Goal: Information Seeking & Learning: Learn about a topic

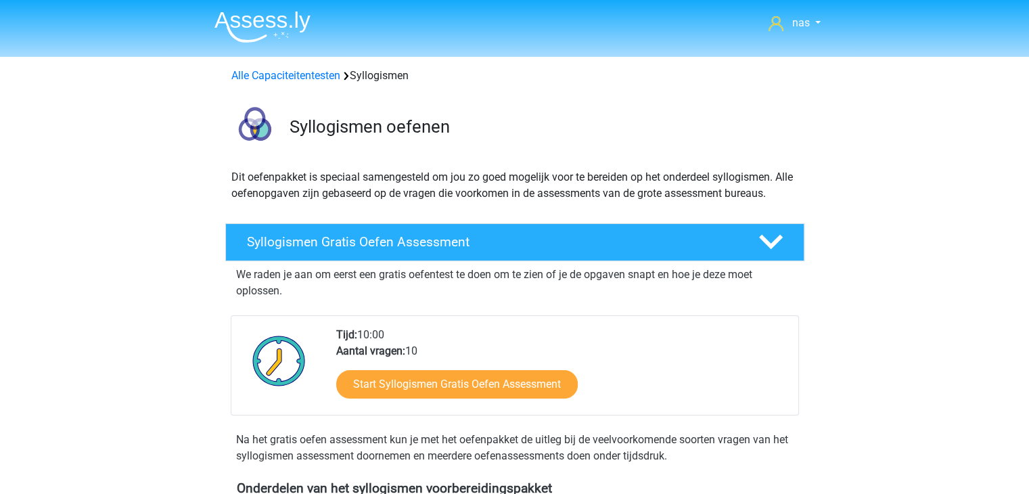
click at [319, 74] on link "Alle Capaciteitentesten" at bounding box center [285, 75] width 109 height 13
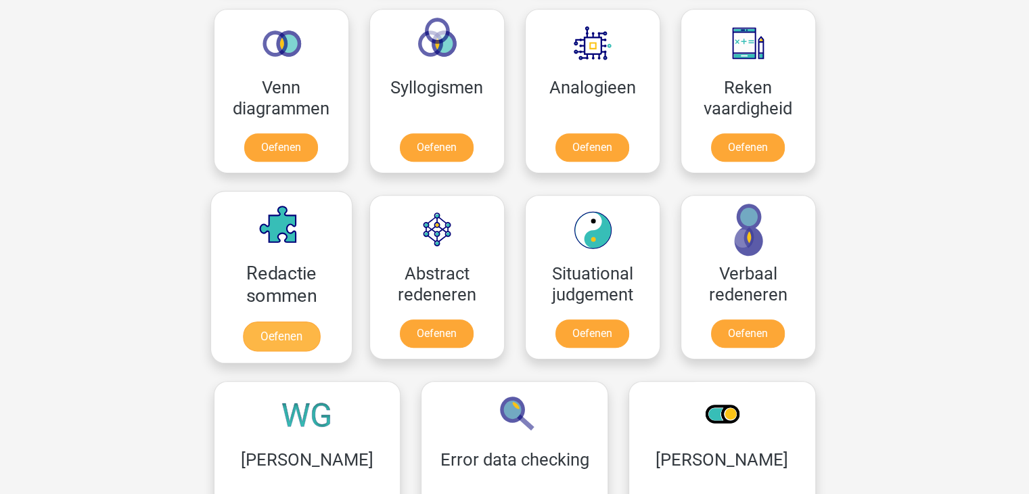
scroll to position [812, 0]
click at [301, 327] on link "Oefenen" at bounding box center [280, 336] width 77 height 30
click at [290, 336] on link "Oefenen" at bounding box center [280, 336] width 77 height 30
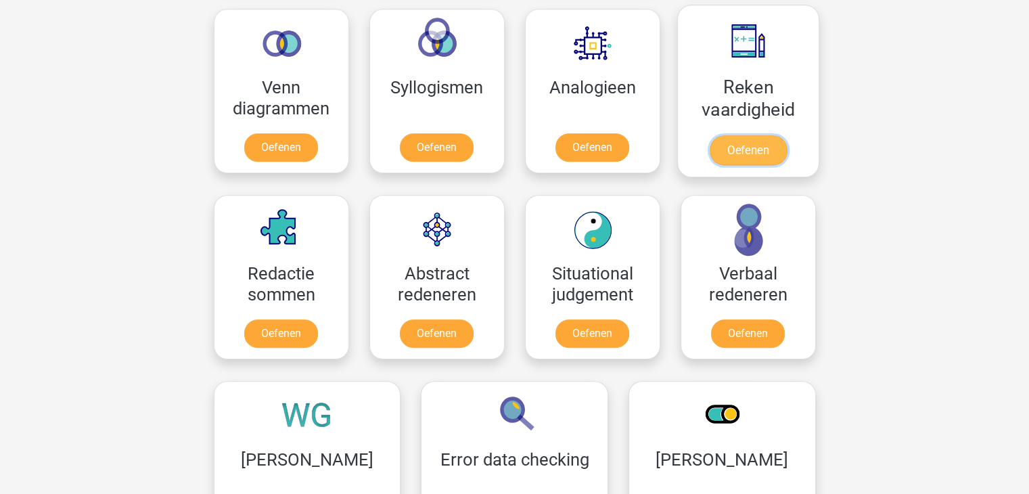
click at [763, 139] on link "Oefenen" at bounding box center [747, 150] width 77 height 30
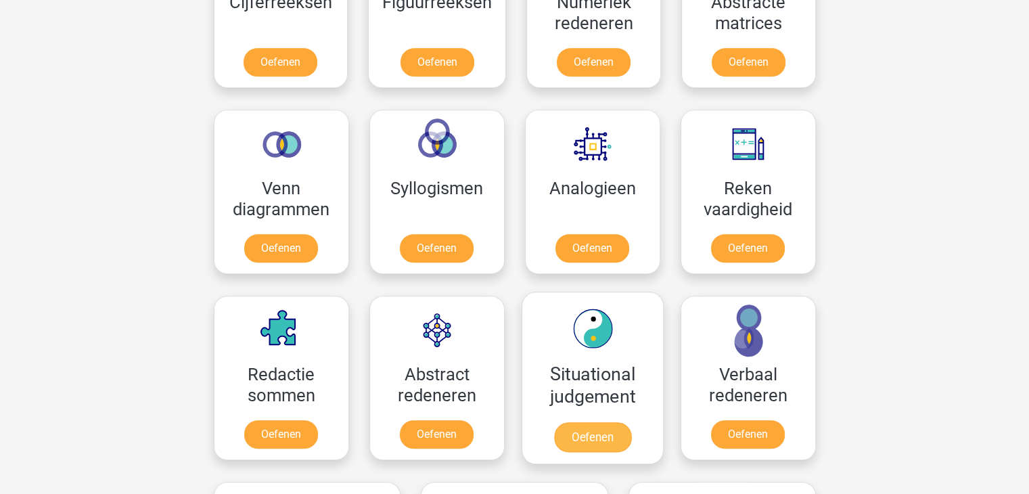
scroll to position [709, 0]
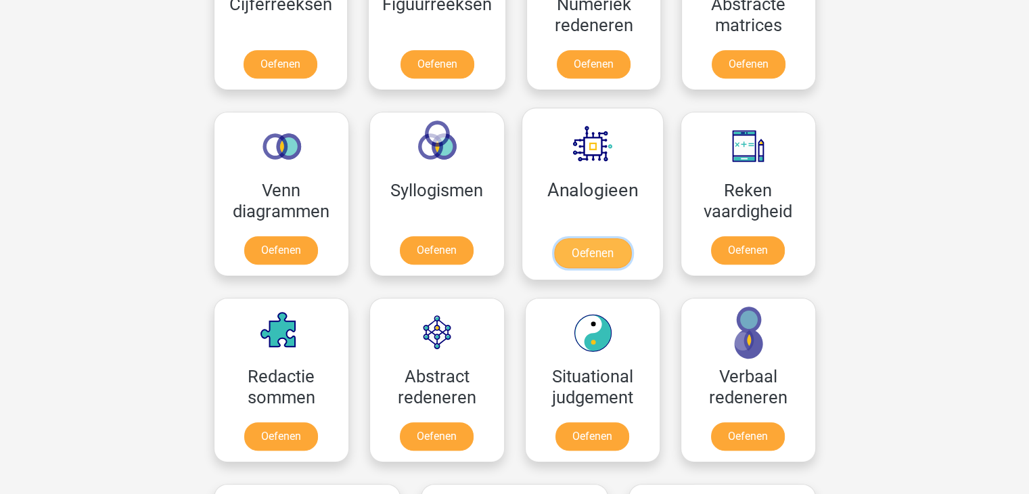
click at [558, 238] on link "Oefenen" at bounding box center [592, 253] width 77 height 30
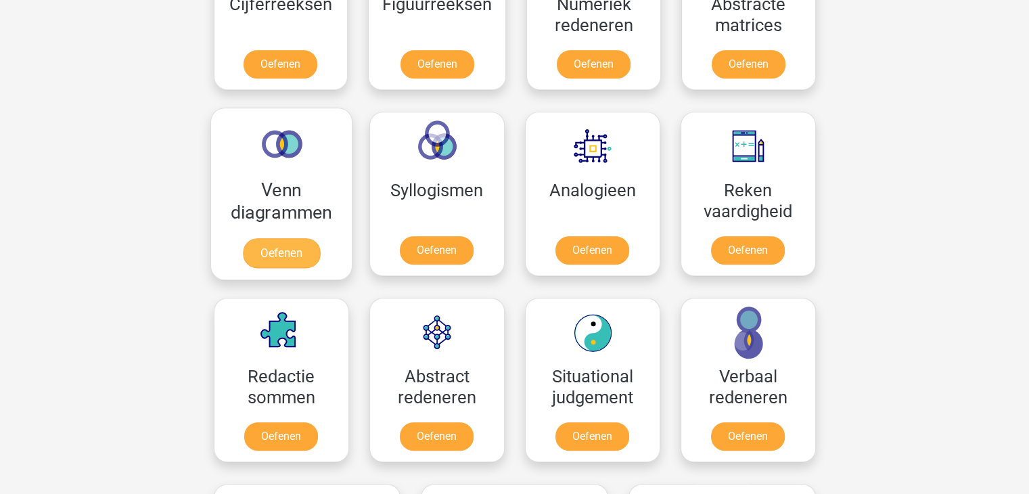
scroll to position [809, 0]
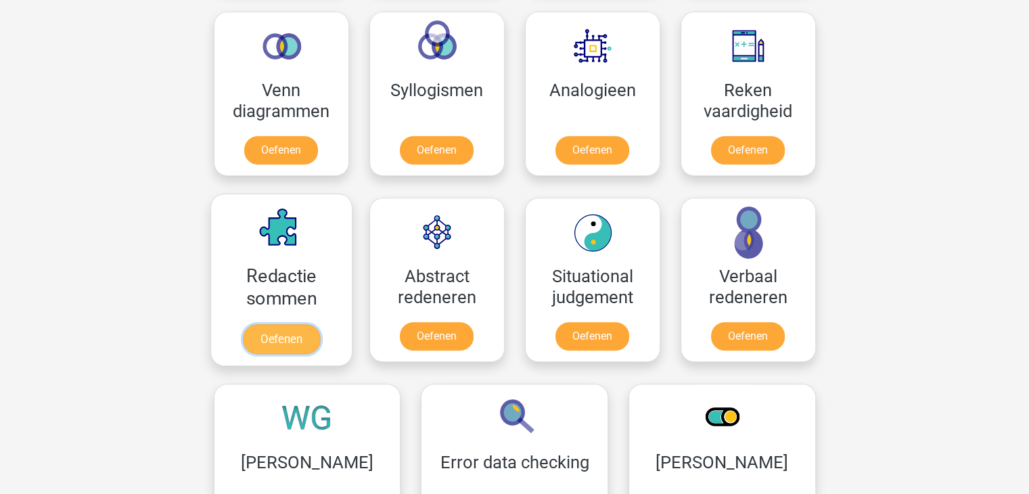
click at [317, 324] on link "Oefenen" at bounding box center [280, 339] width 77 height 30
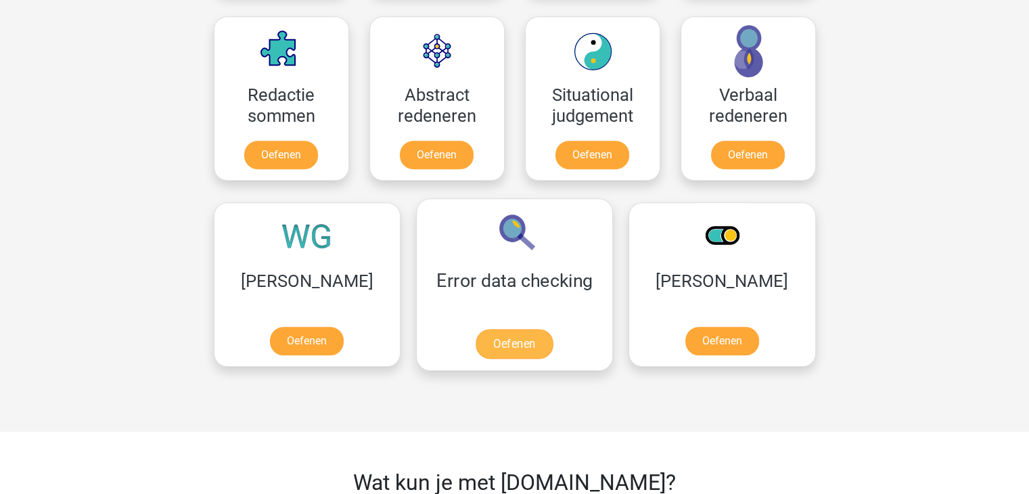
scroll to position [991, 0]
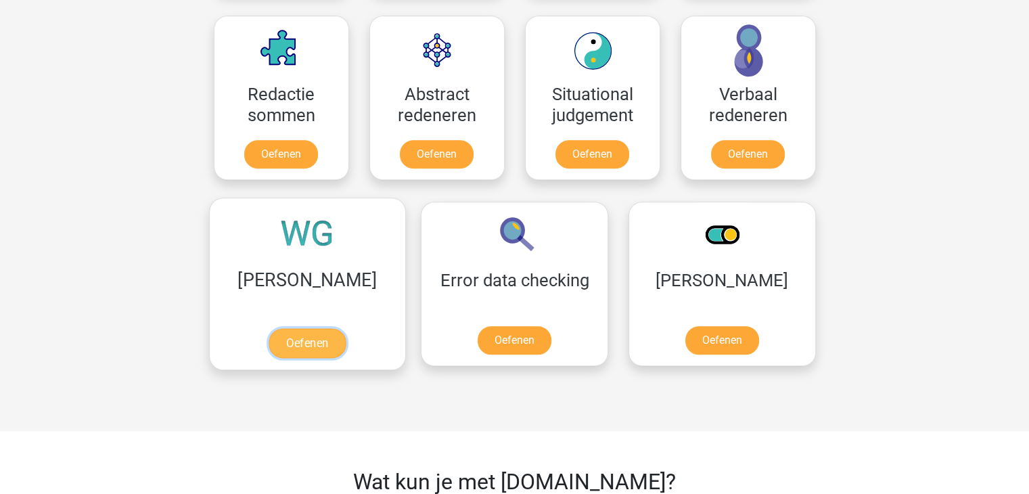
click at [272, 336] on link "Oefenen" at bounding box center [307, 343] width 77 height 30
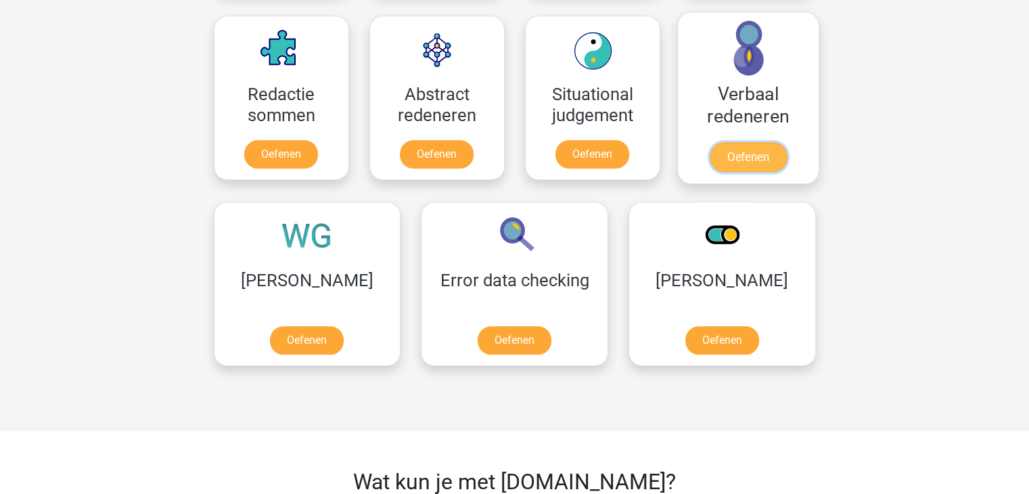
click at [736, 169] on link "Oefenen" at bounding box center [747, 157] width 77 height 30
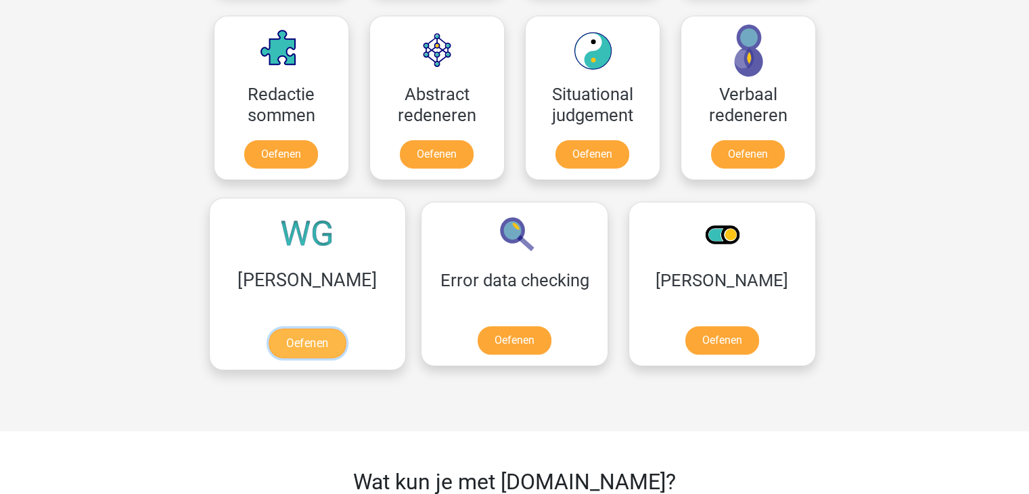
click at [278, 328] on link "Oefenen" at bounding box center [307, 343] width 77 height 30
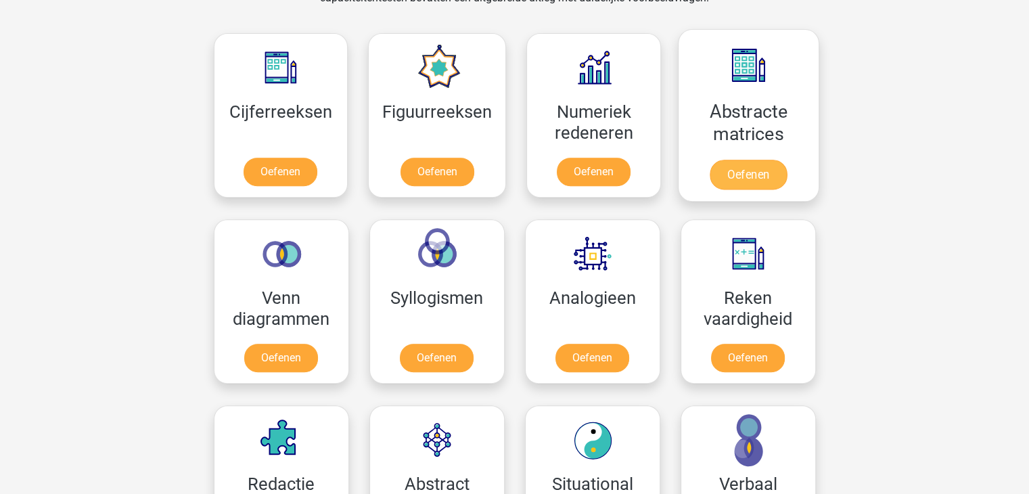
scroll to position [633, 0]
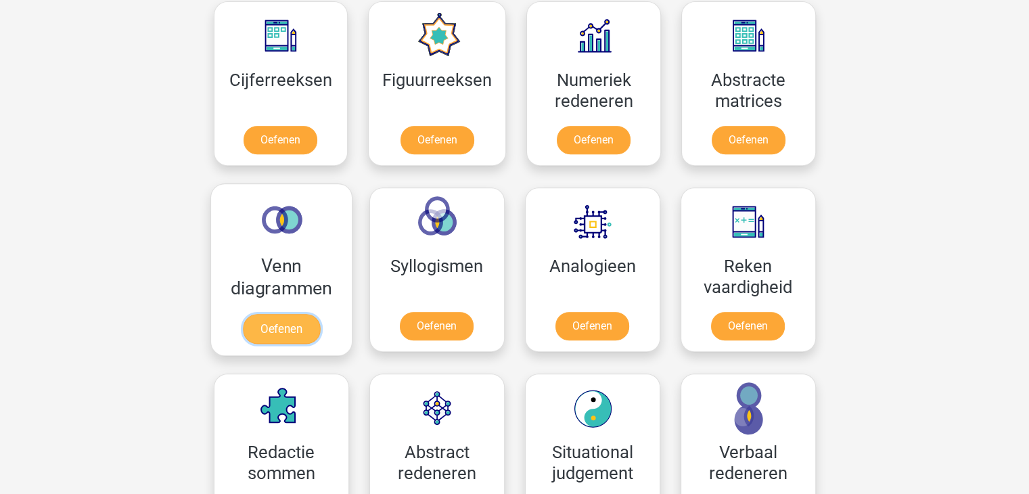
click at [308, 322] on link "Oefenen" at bounding box center [280, 329] width 77 height 30
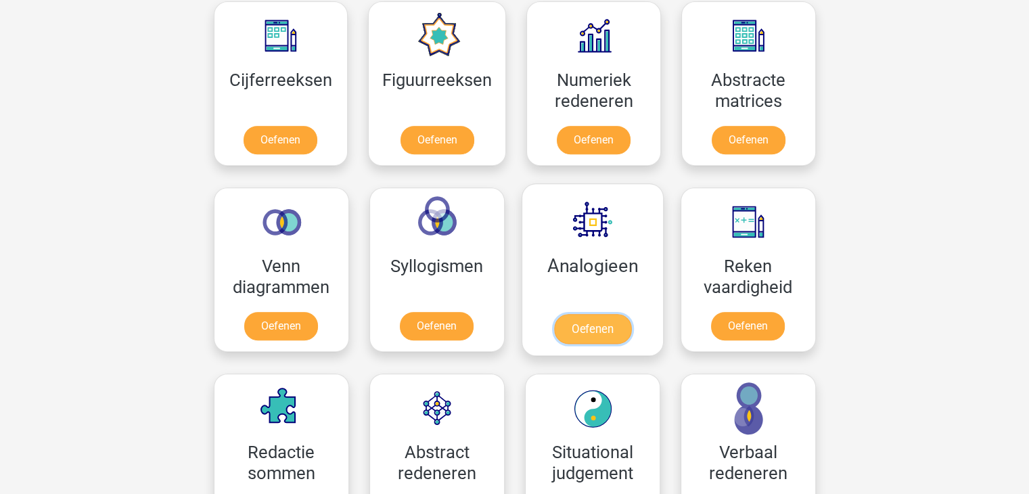
click at [585, 314] on link "Oefenen" at bounding box center [592, 329] width 77 height 30
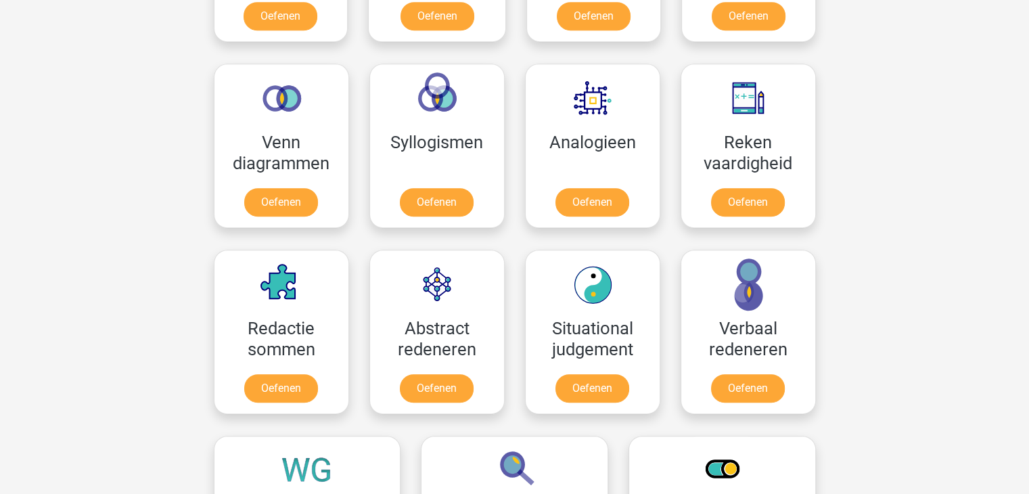
scroll to position [857, 0]
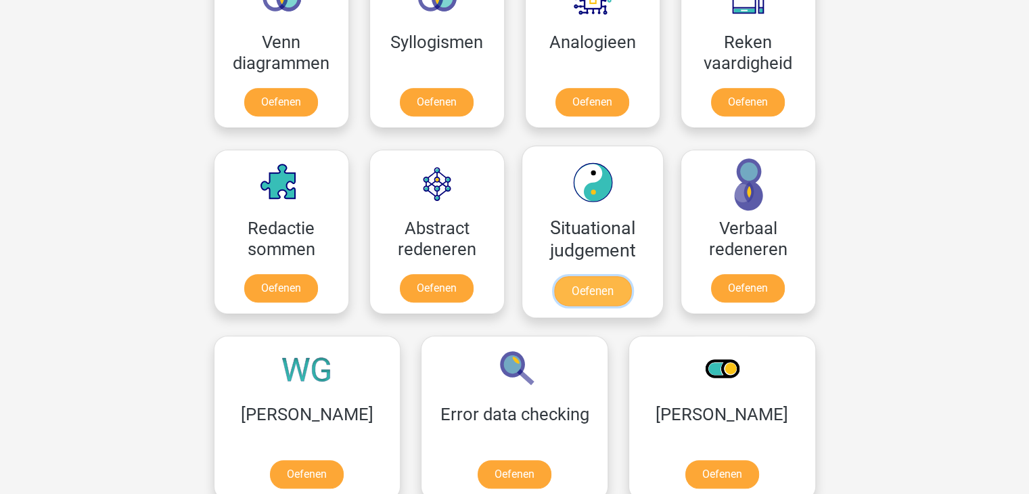
click at [606, 285] on link "Oefenen" at bounding box center [592, 291] width 77 height 30
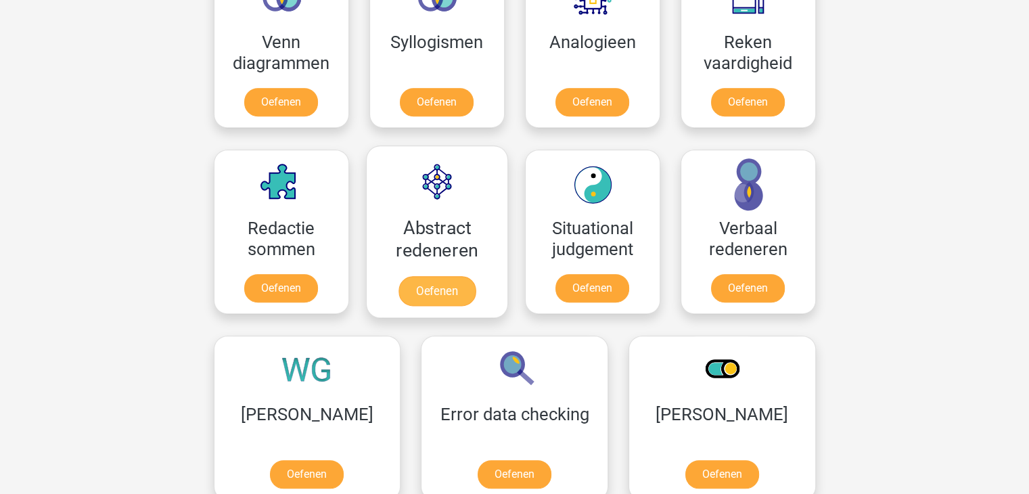
scroll to position [948, 0]
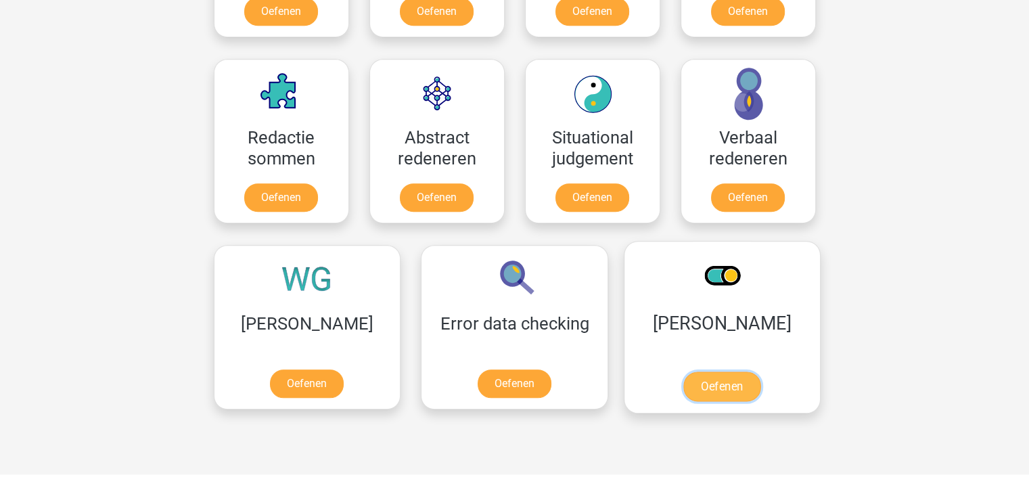
click at [683, 389] on link "Oefenen" at bounding box center [721, 387] width 77 height 30
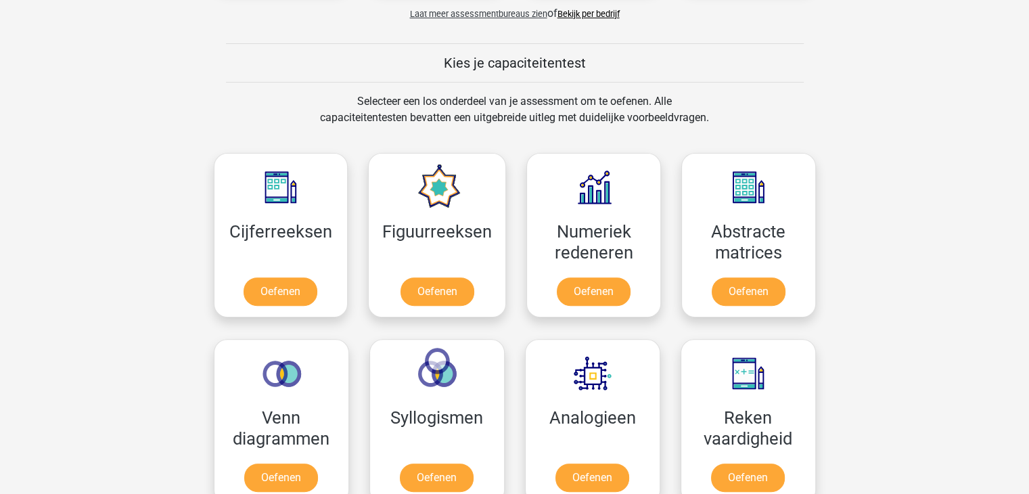
scroll to position [482, 0]
click at [759, 288] on link "Oefenen" at bounding box center [748, 294] width 77 height 30
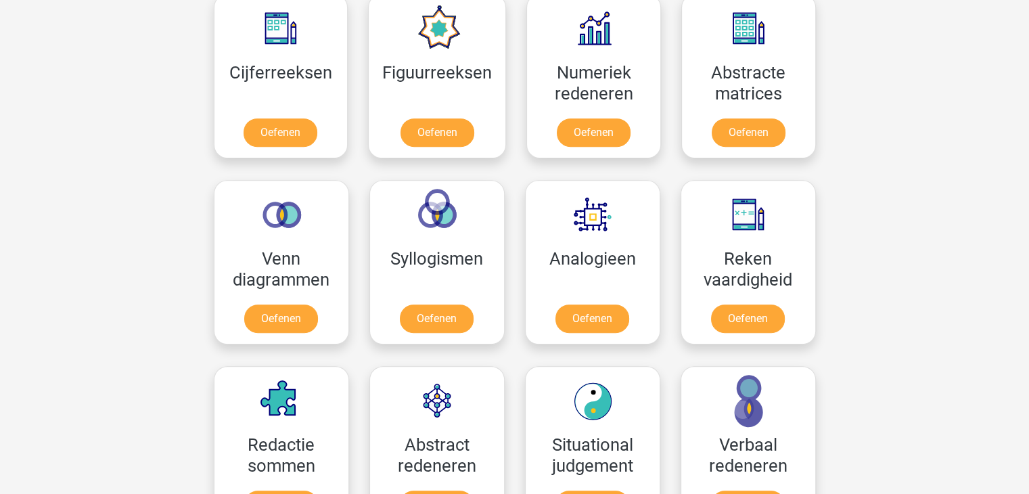
scroll to position [642, 0]
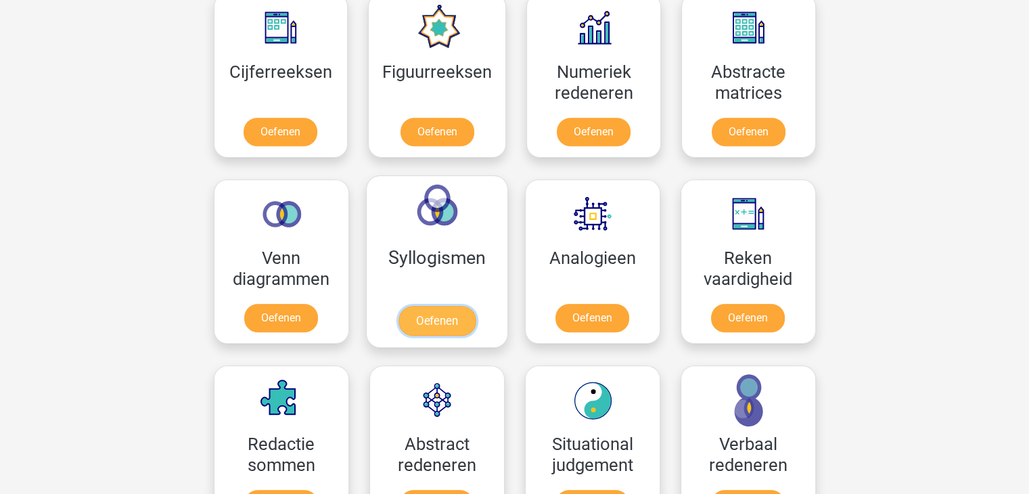
click at [444, 309] on link "Oefenen" at bounding box center [436, 321] width 77 height 30
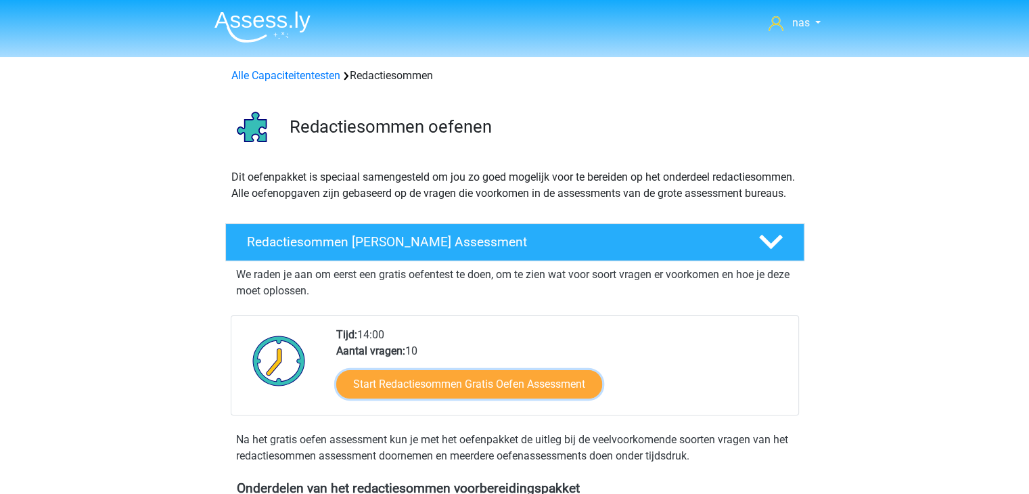
click at [486, 399] on link "Start Redactiesommen Gratis Oefen Assessment" at bounding box center [469, 384] width 266 height 28
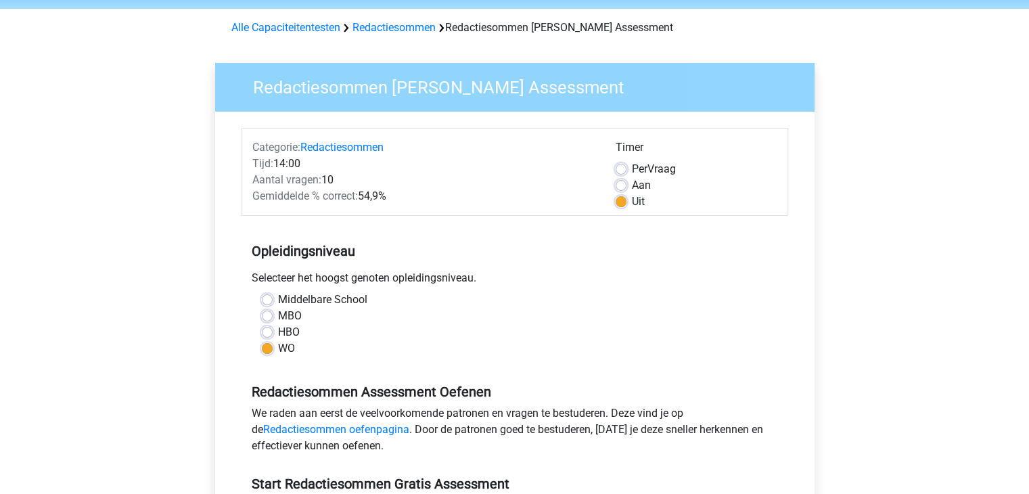
scroll to position [365, 0]
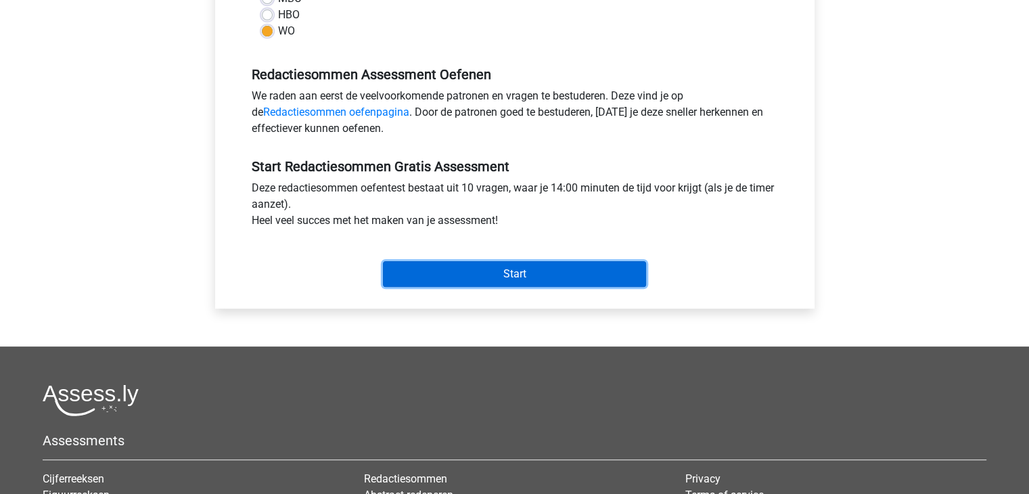
click at [513, 275] on input "Start" at bounding box center [514, 274] width 263 height 26
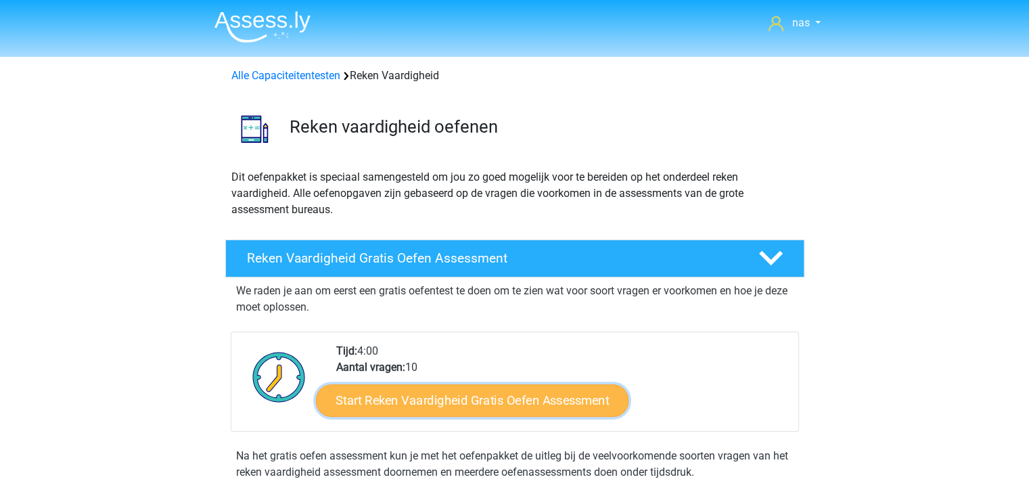
click at [461, 405] on link "Start Reken Vaardigheid Gratis Oefen Assessment" at bounding box center [472, 400] width 313 height 32
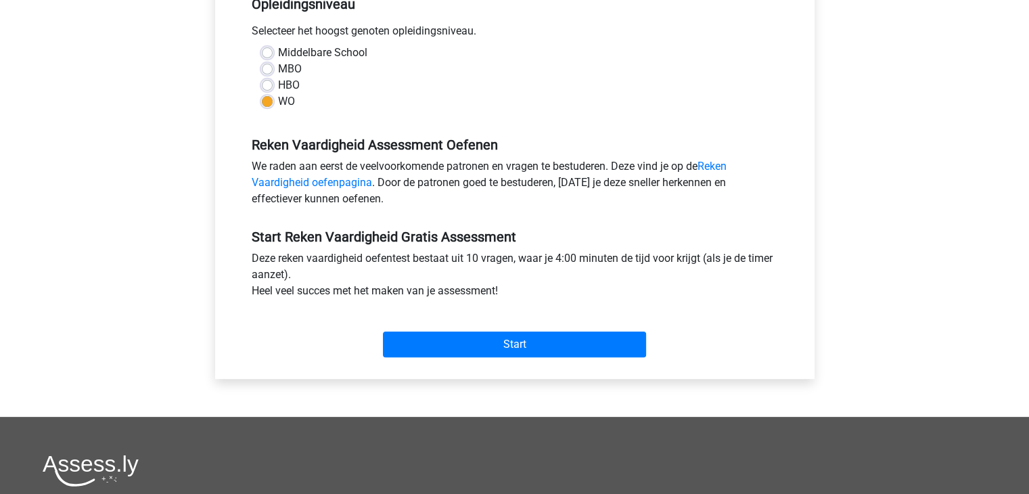
scroll to position [295, 0]
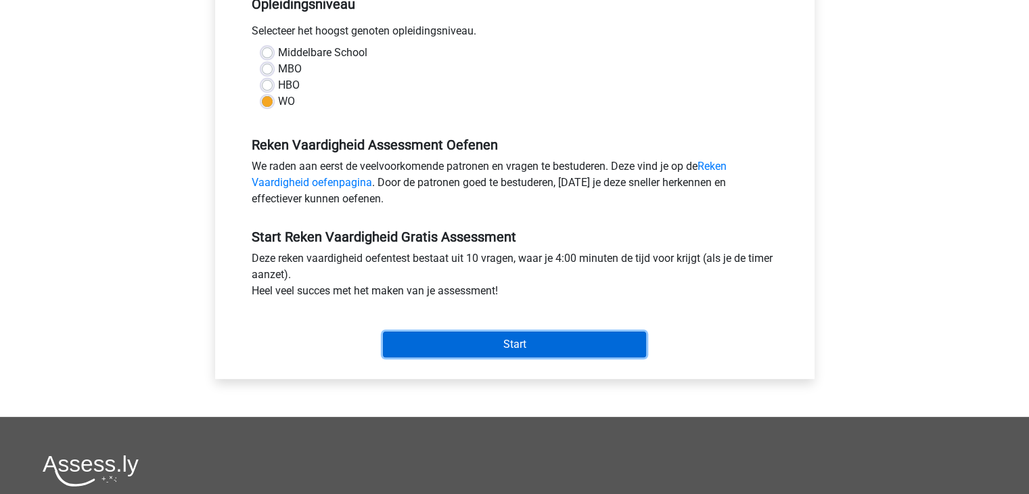
click at [466, 353] on input "Start" at bounding box center [514, 345] width 263 height 26
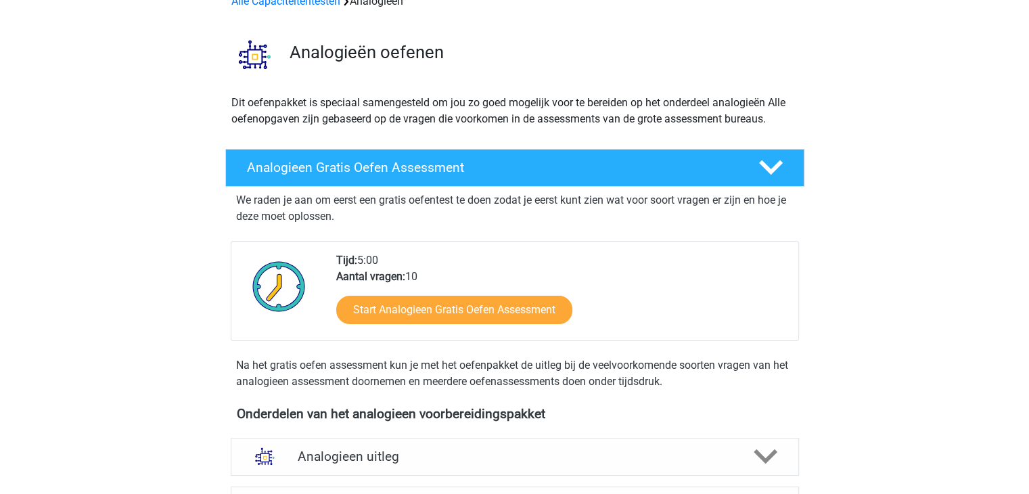
scroll to position [75, 0]
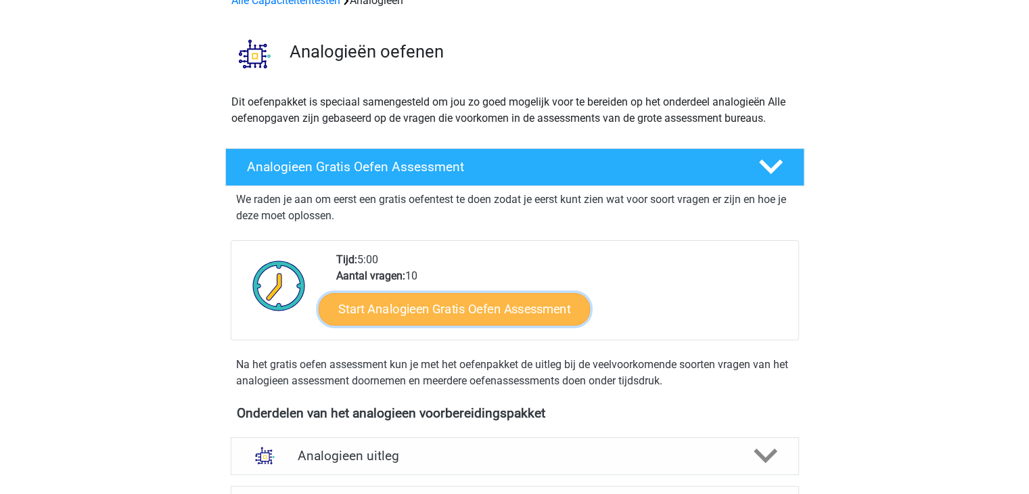
click at [476, 312] on link "Start Analogieen Gratis Oefen Assessment" at bounding box center [454, 308] width 271 height 32
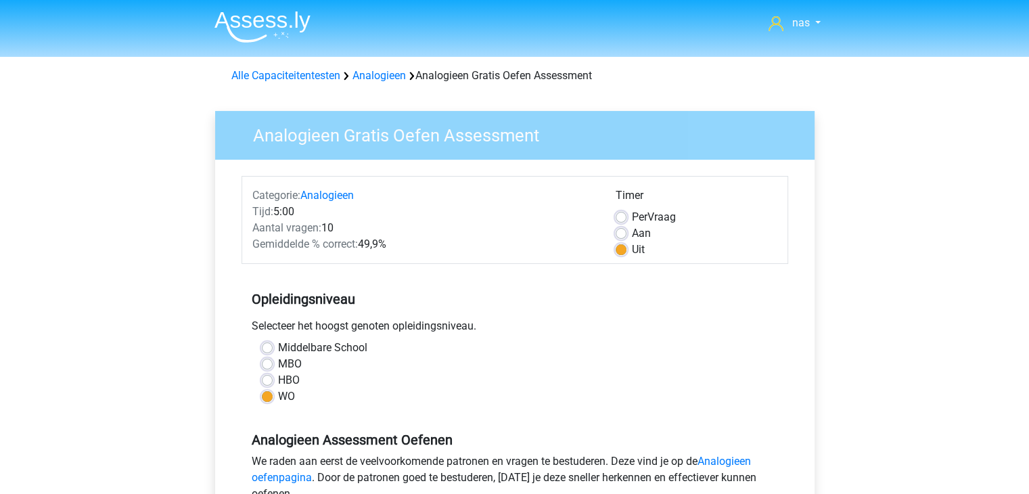
scroll to position [292, 0]
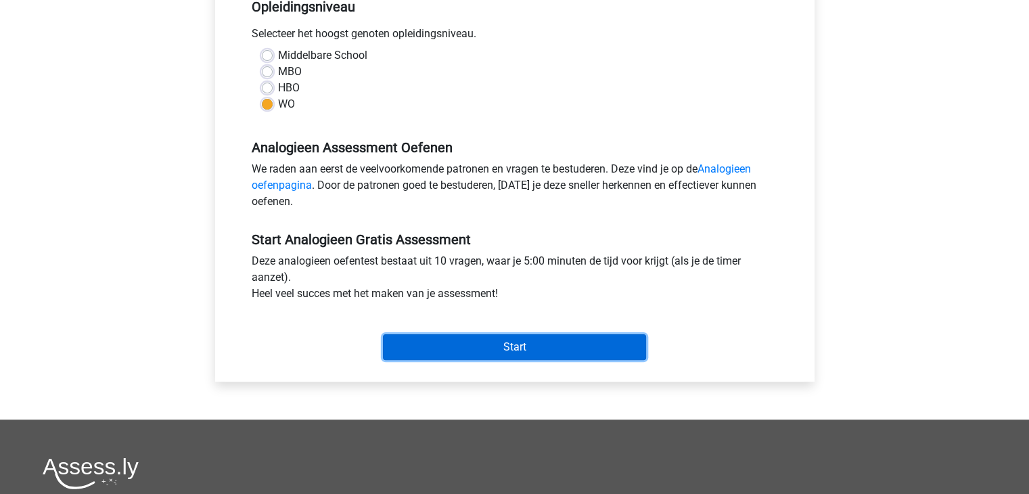
click at [506, 358] on input "Start" at bounding box center [514, 347] width 263 height 26
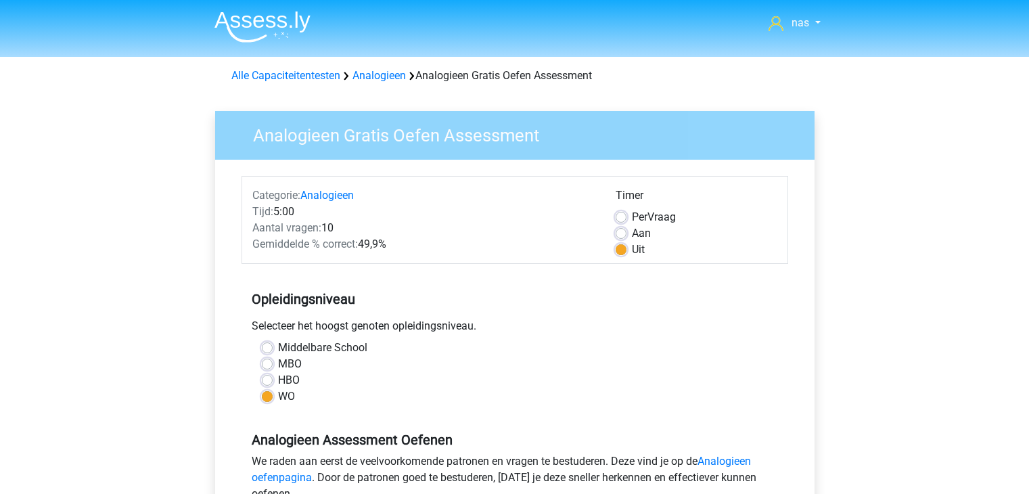
scroll to position [292, 0]
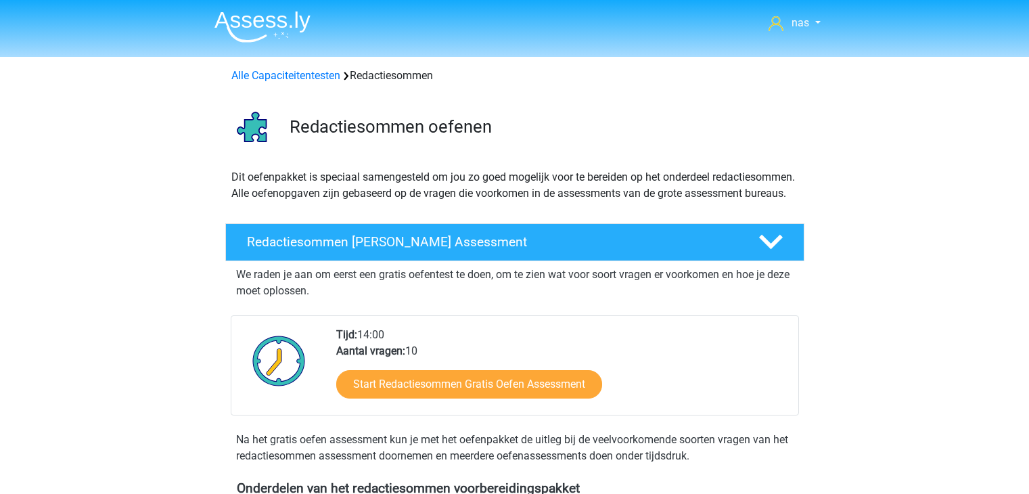
scroll to position [108, 0]
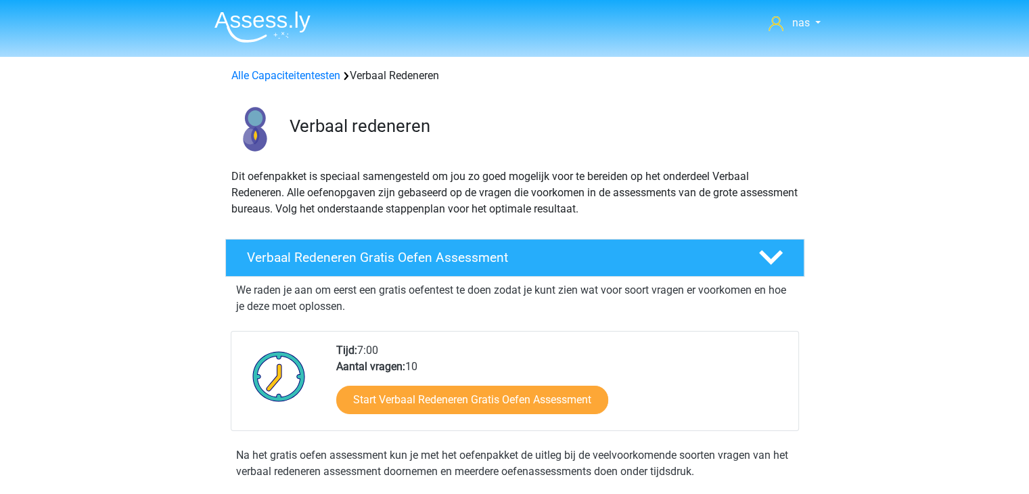
scroll to position [112, 0]
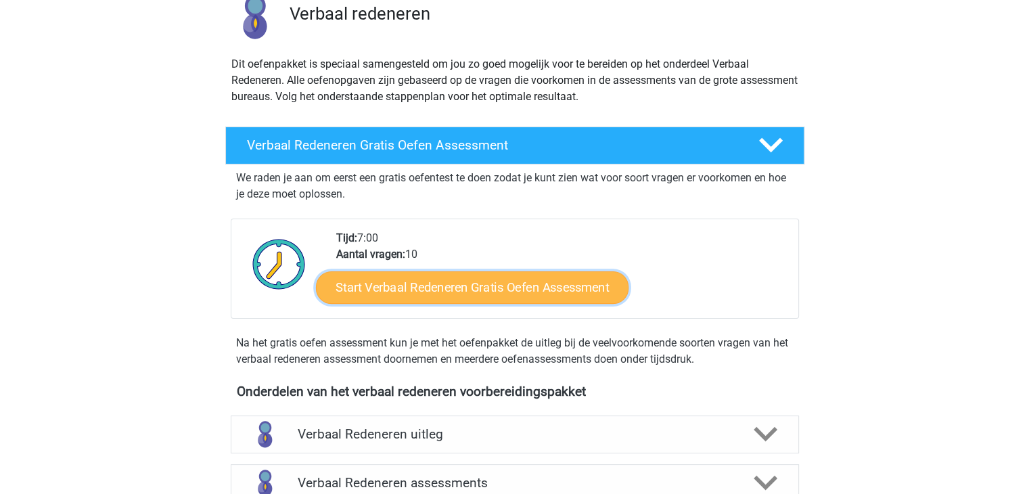
click at [409, 301] on link "Start Verbaal Redeneren Gratis Oefen Assessment" at bounding box center [472, 287] width 313 height 32
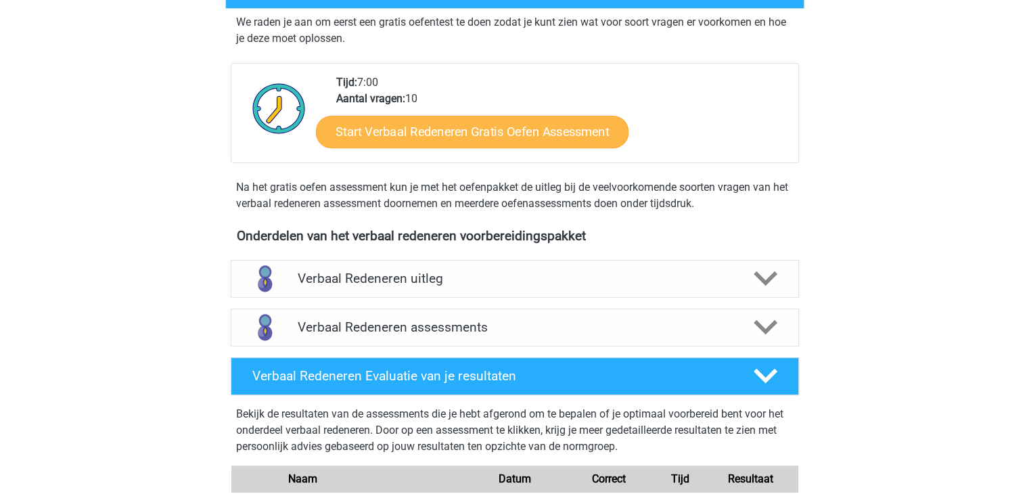
scroll to position [268, 0]
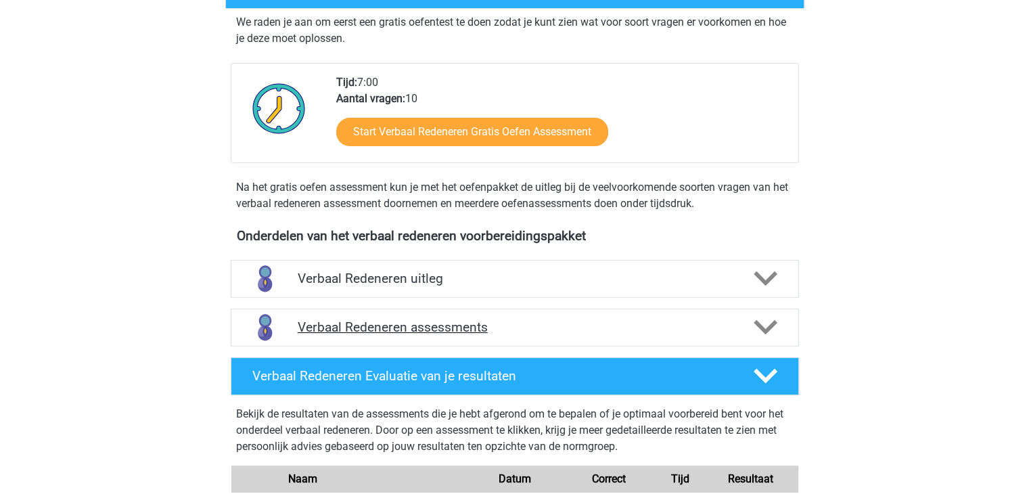
click at [439, 319] on h4 "Verbaal Redeneren assessments" at bounding box center [515, 327] width 434 height 16
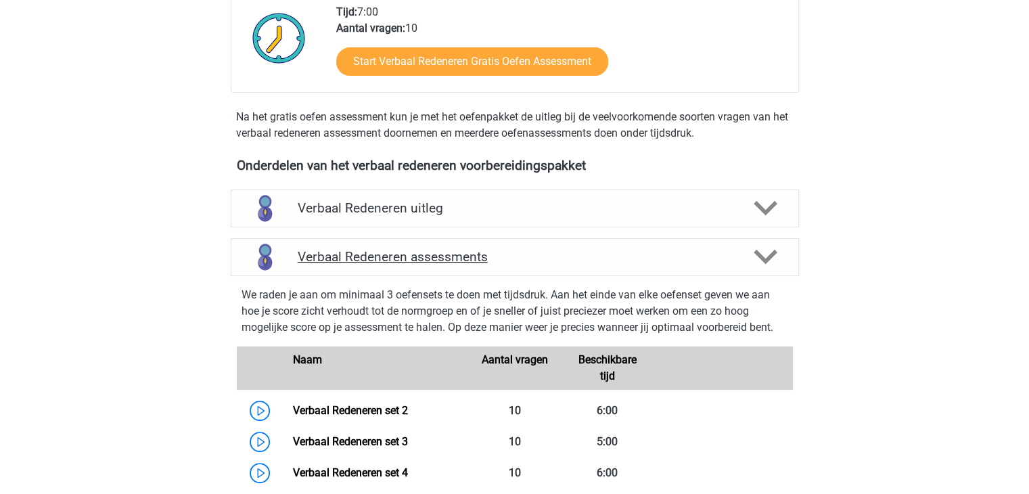
scroll to position [503, 0]
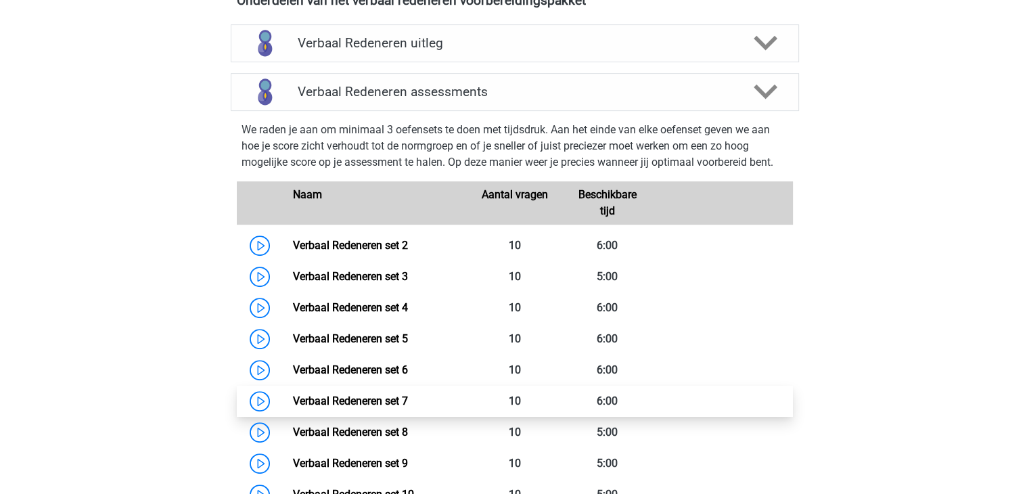
click at [408, 406] on link "Verbaal Redeneren set 7" at bounding box center [350, 401] width 115 height 13
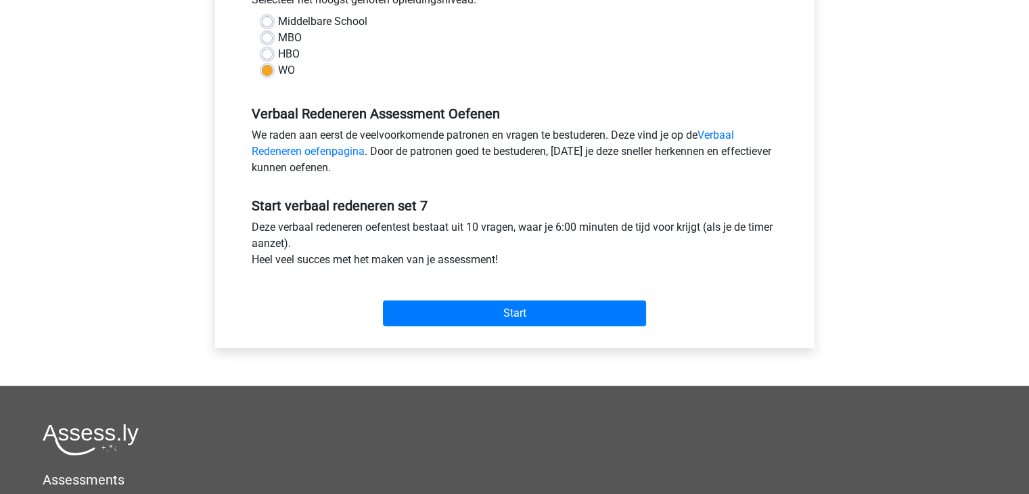
scroll to position [332, 0]
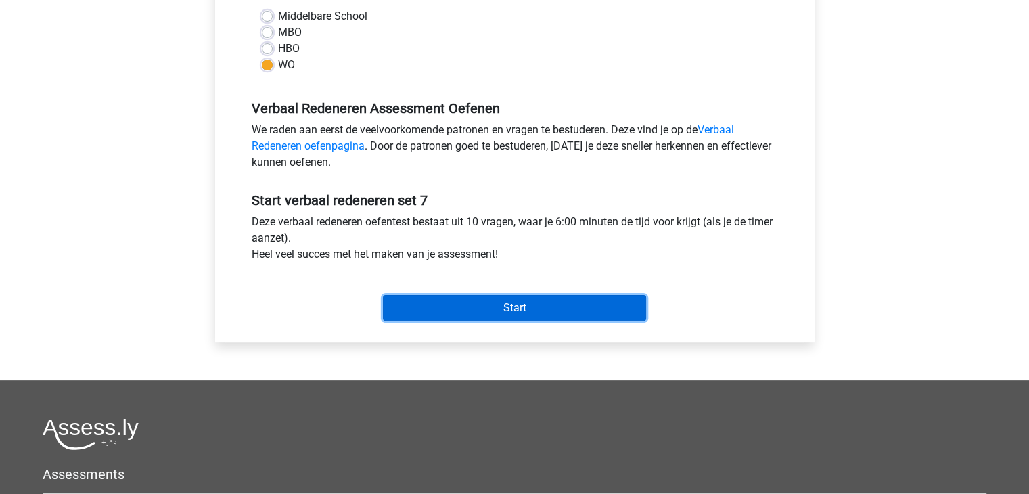
click at [499, 314] on input "Start" at bounding box center [514, 308] width 263 height 26
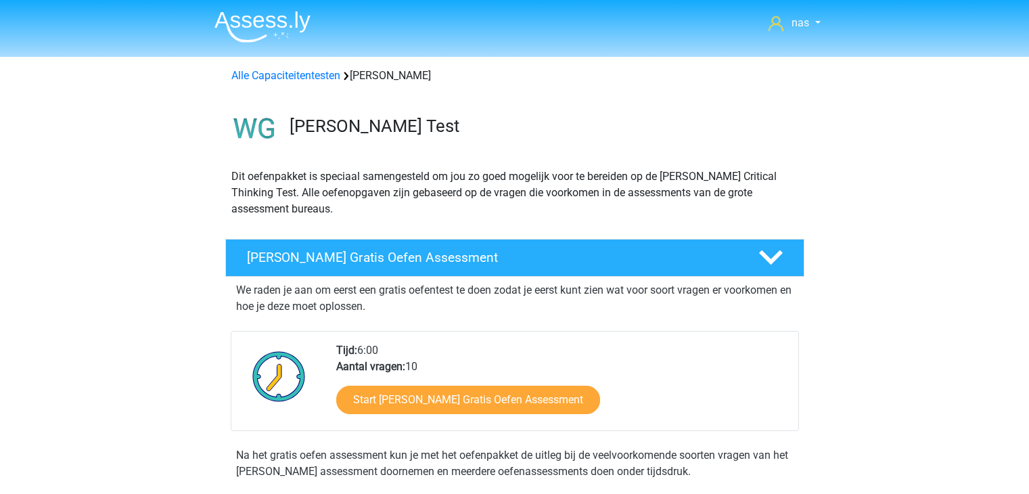
scroll to position [225, 0]
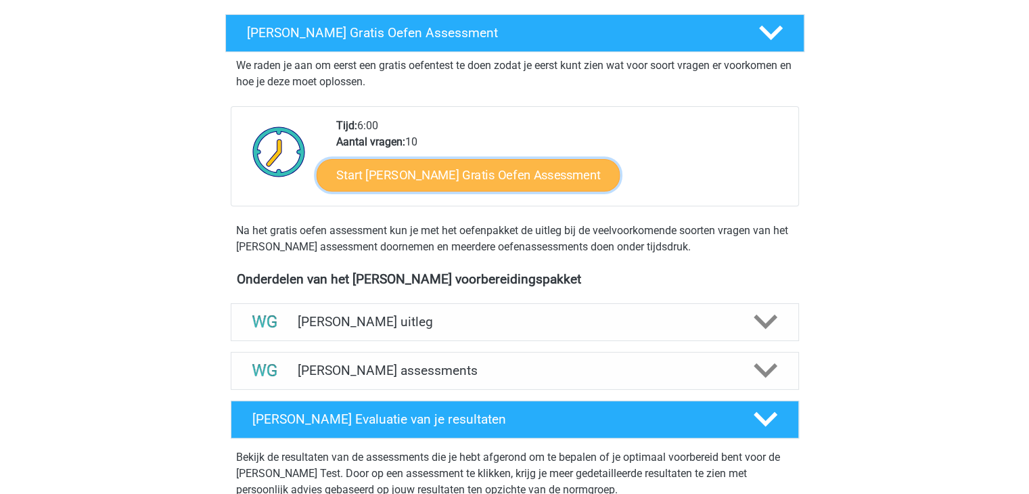
click at [409, 187] on link "Start [PERSON_NAME] Gratis Oefen Assessment" at bounding box center [469, 175] width 304 height 32
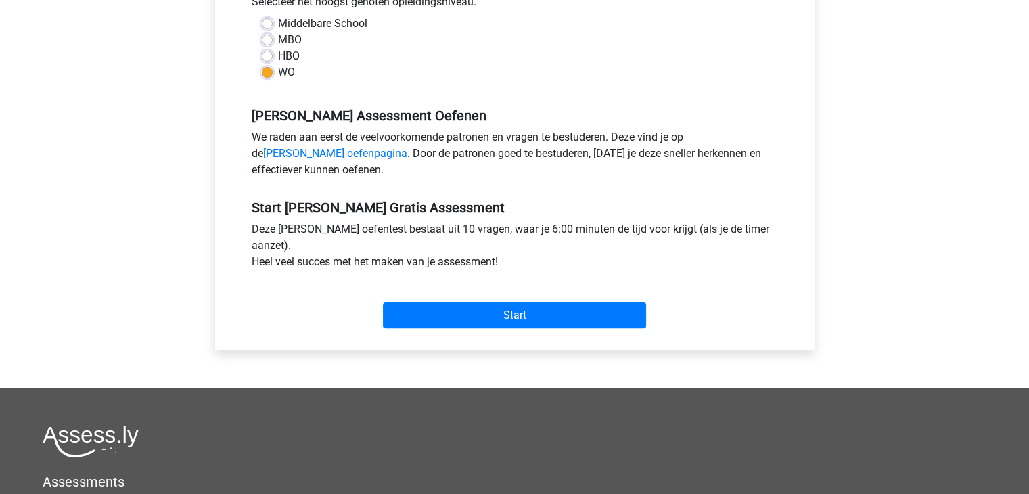
scroll to position [325, 0]
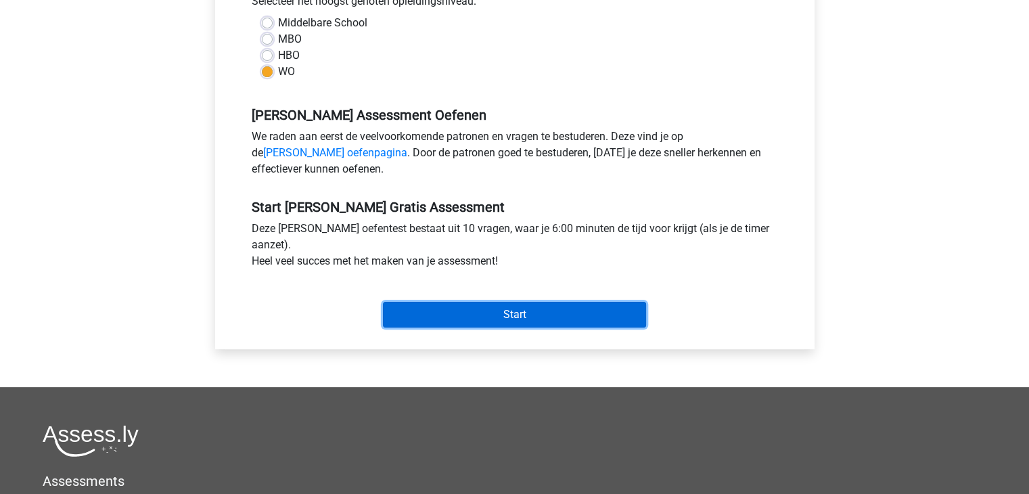
click at [511, 312] on input "Start" at bounding box center [514, 315] width 263 height 26
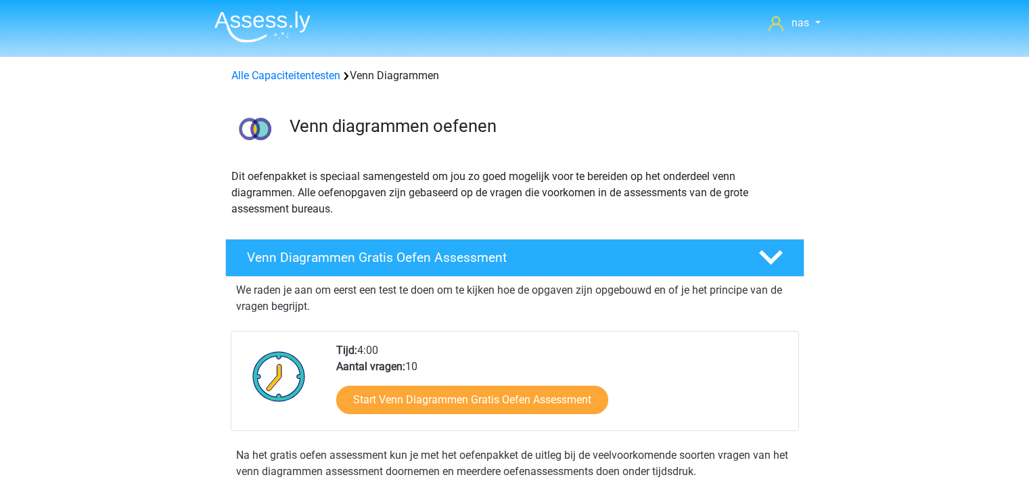
scroll to position [132, 0]
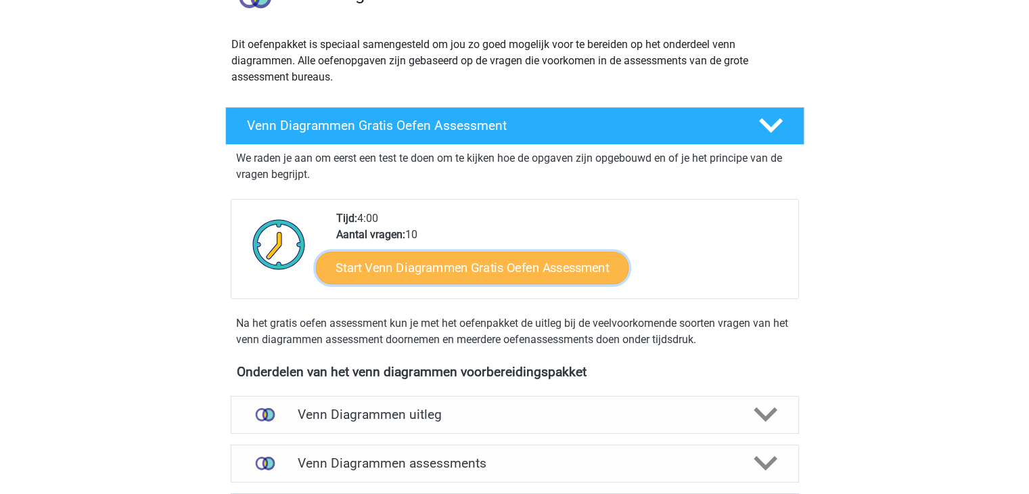
click at [437, 261] on link "Start Venn Diagrammen Gratis Oefen Assessment" at bounding box center [472, 268] width 313 height 32
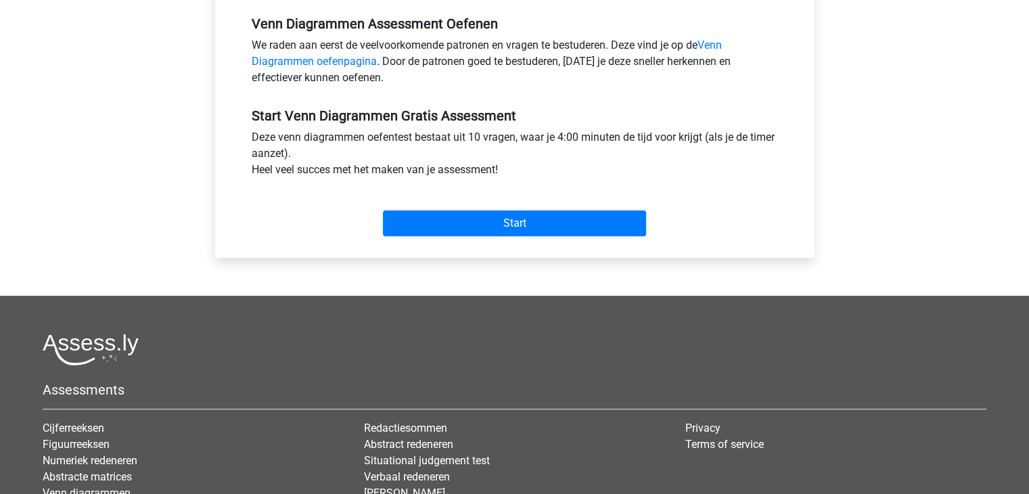
scroll to position [417, 0]
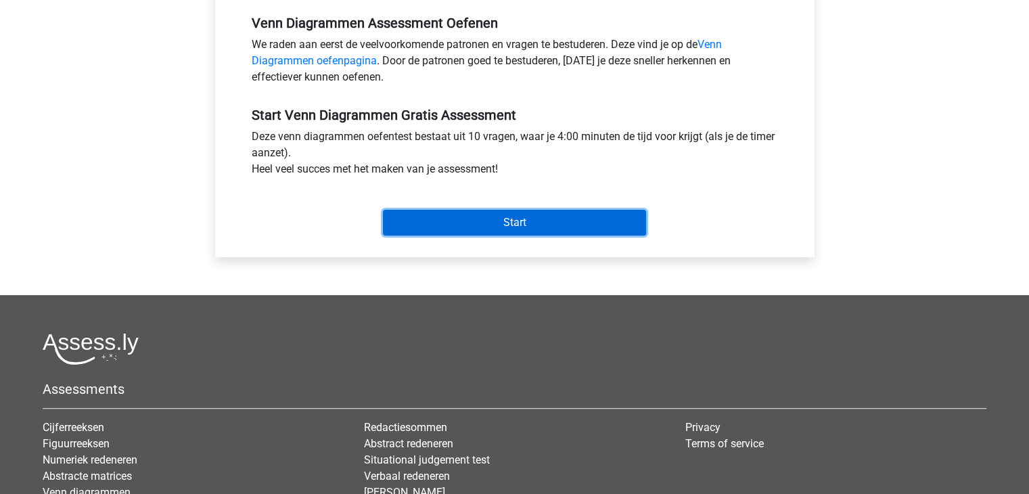
click at [484, 231] on input "Start" at bounding box center [514, 223] width 263 height 26
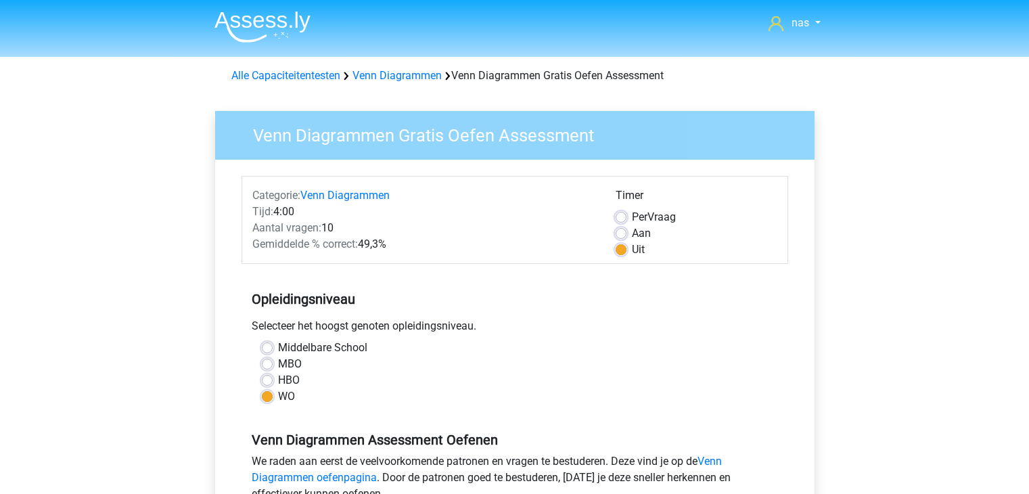
scroll to position [417, 0]
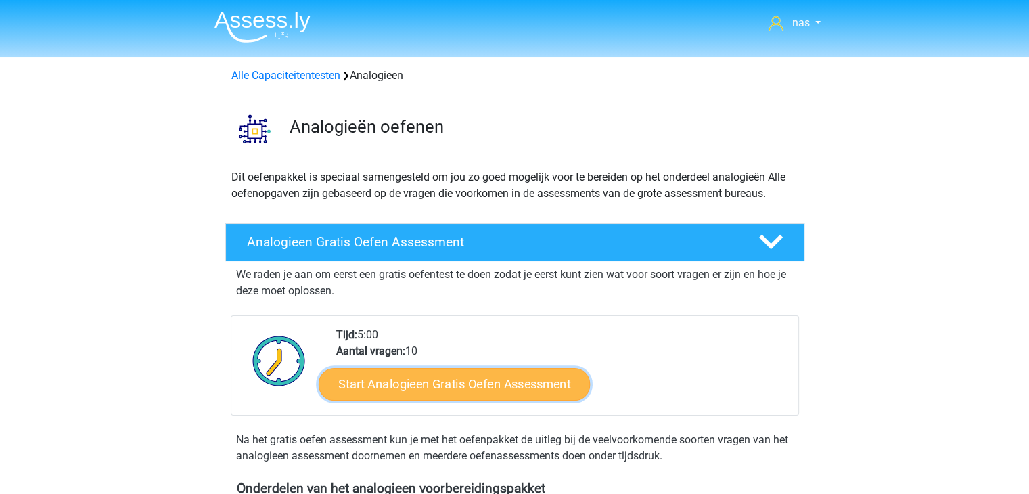
click at [430, 382] on link "Start Analogieen Gratis Oefen Assessment" at bounding box center [454, 383] width 271 height 32
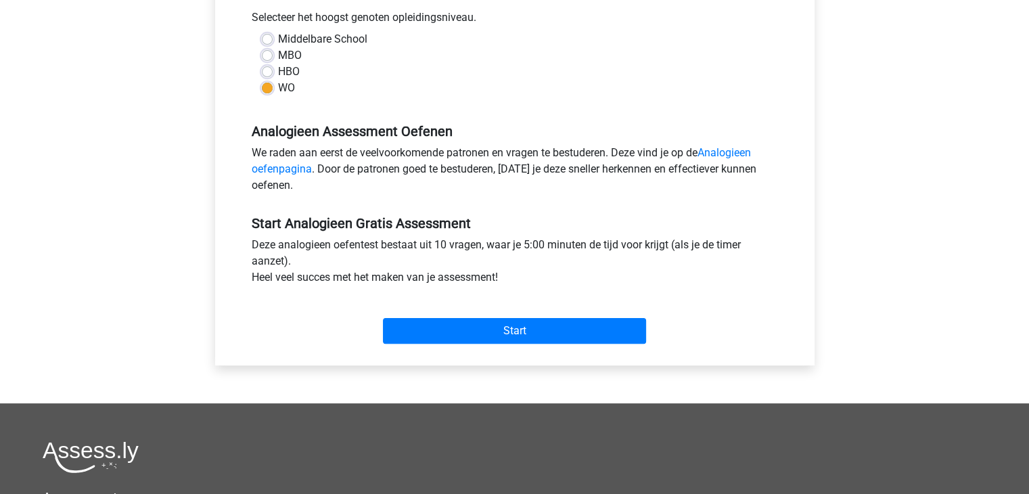
scroll to position [311, 0]
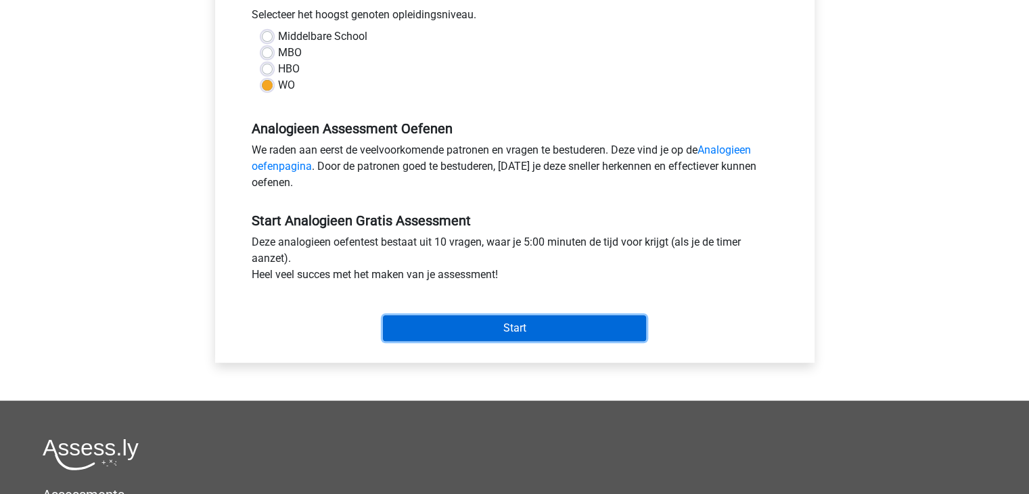
click at [495, 334] on input "Start" at bounding box center [514, 328] width 263 height 26
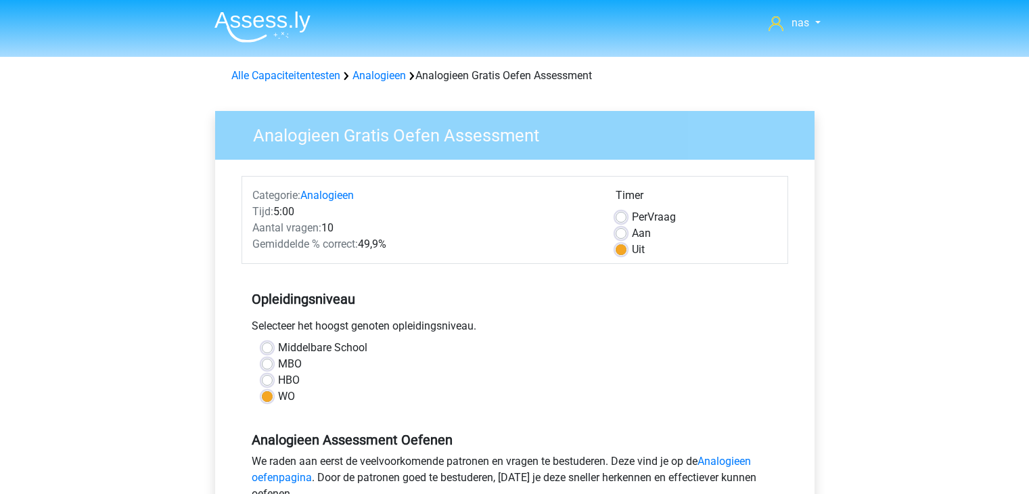
scroll to position [311, 0]
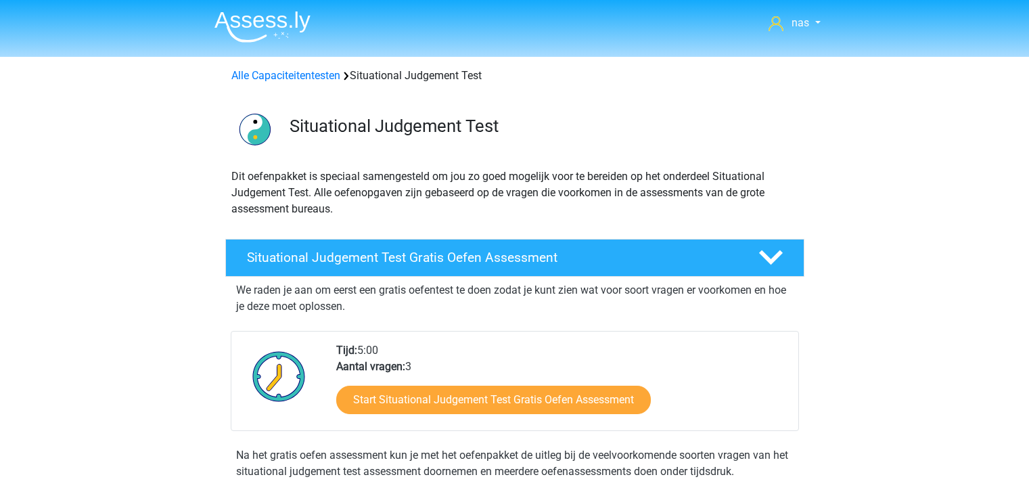
scroll to position [152, 0]
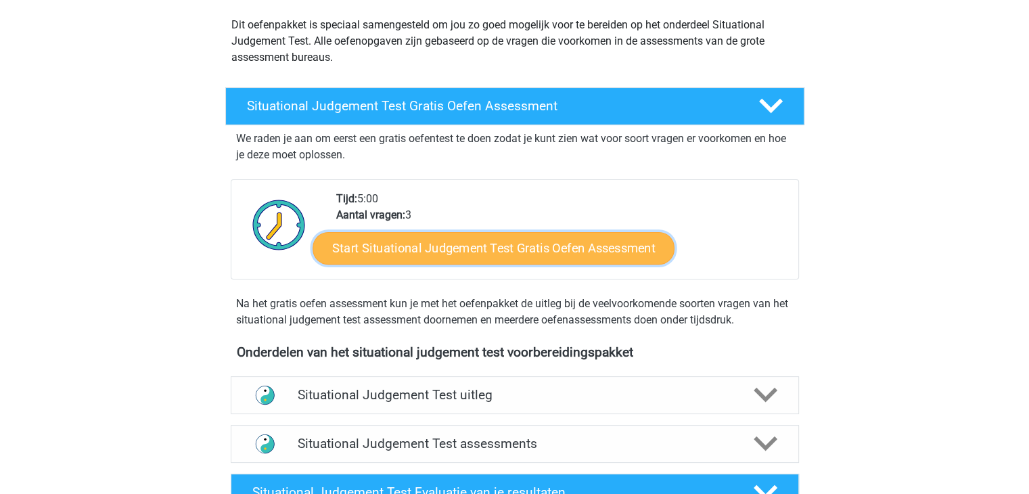
click at [526, 254] on link "Start Situational Judgement Test Gratis Oefen Assessment" at bounding box center [494, 248] width 362 height 32
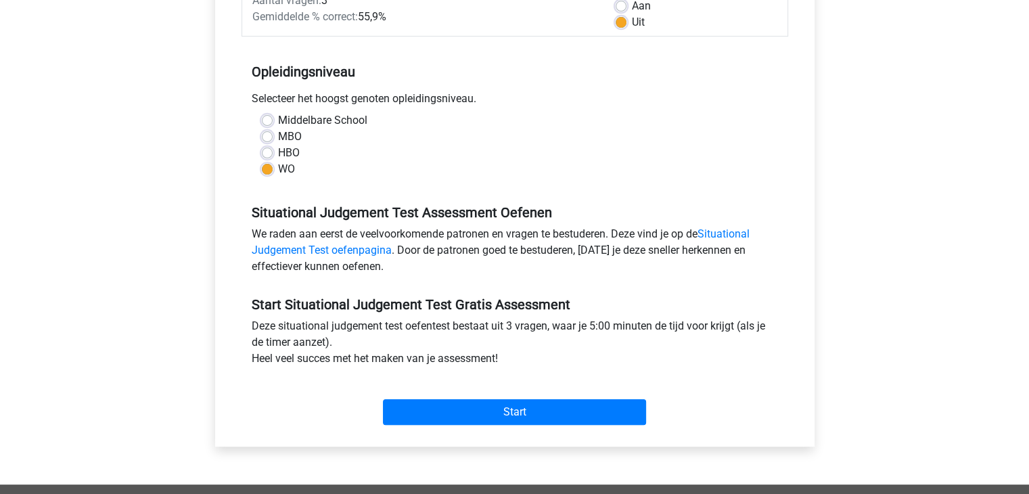
scroll to position [231, 0]
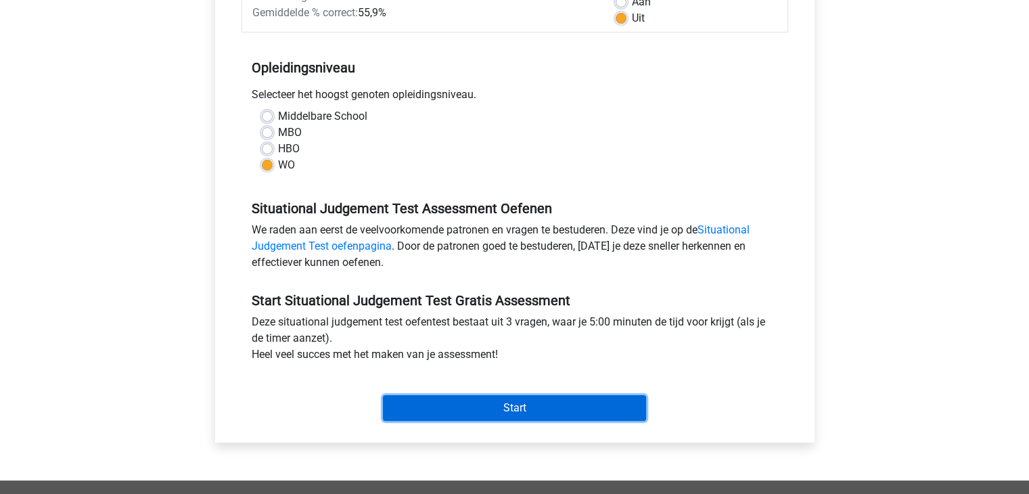
click at [551, 412] on input "Start" at bounding box center [514, 408] width 263 height 26
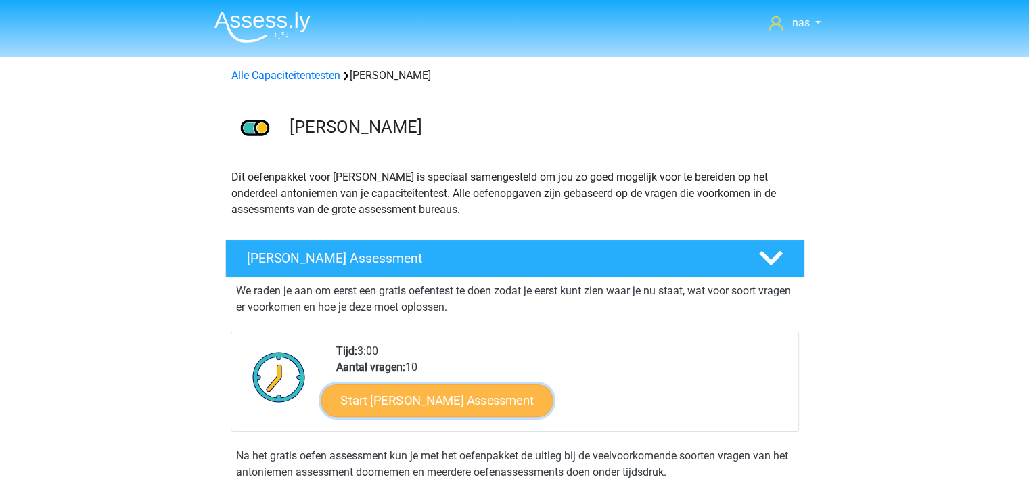
click at [461, 396] on link "Start [PERSON_NAME] Assessment" at bounding box center [437, 400] width 232 height 32
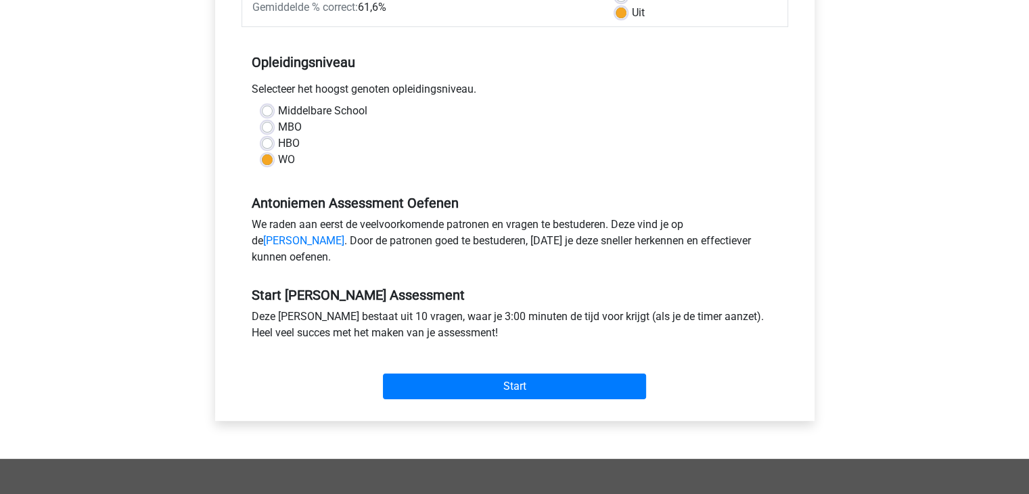
scroll to position [240, 0]
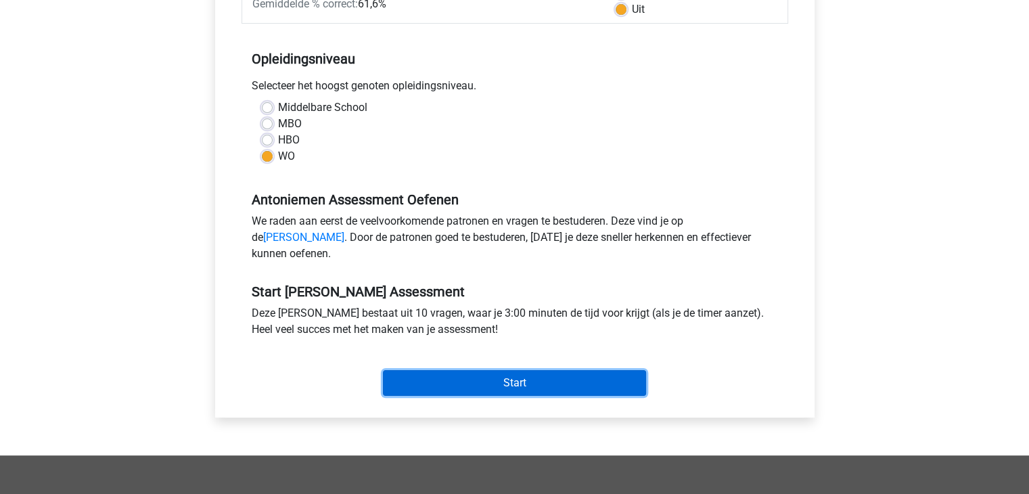
click at [495, 396] on input "Start" at bounding box center [514, 383] width 263 height 26
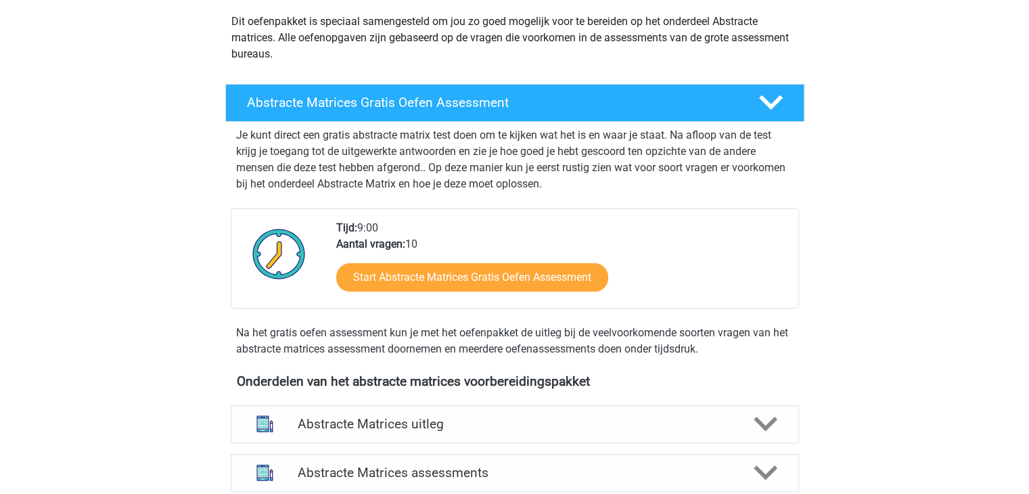
scroll to position [157, 0]
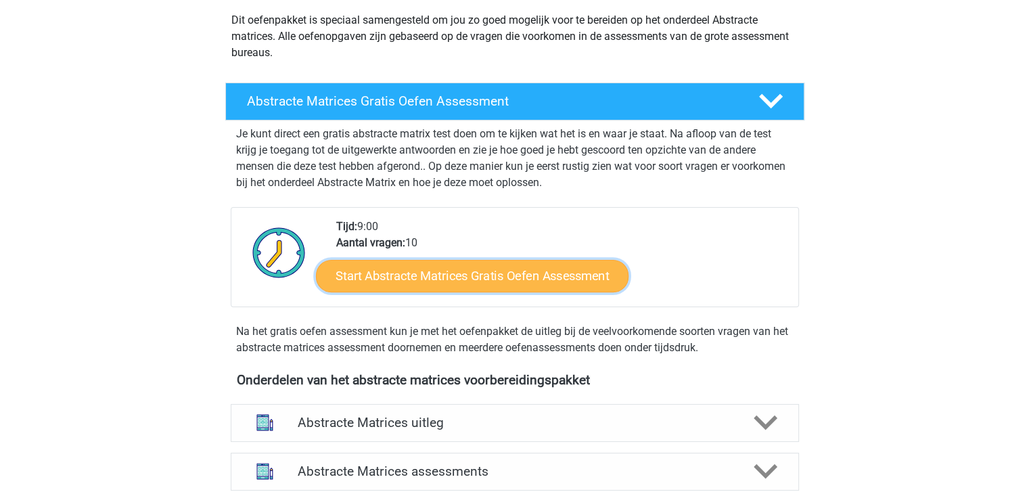
click at [468, 275] on link "Start Abstracte Matrices Gratis Oefen Assessment" at bounding box center [472, 275] width 313 height 32
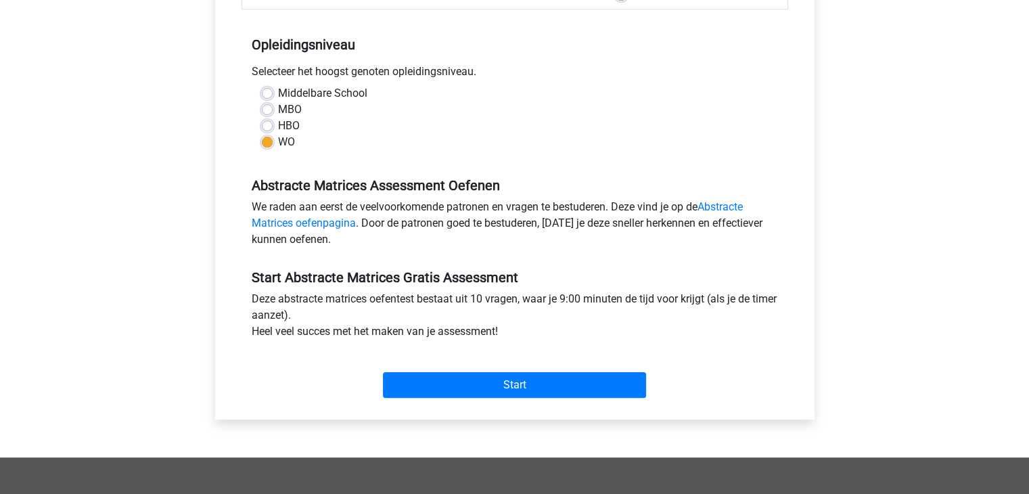
scroll to position [283, 0]
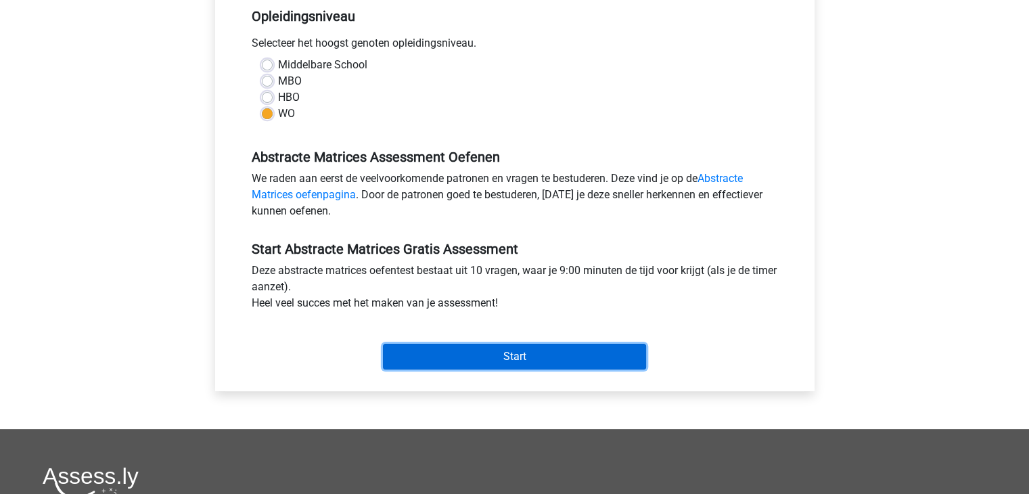
click at [509, 348] on input "Start" at bounding box center [514, 357] width 263 height 26
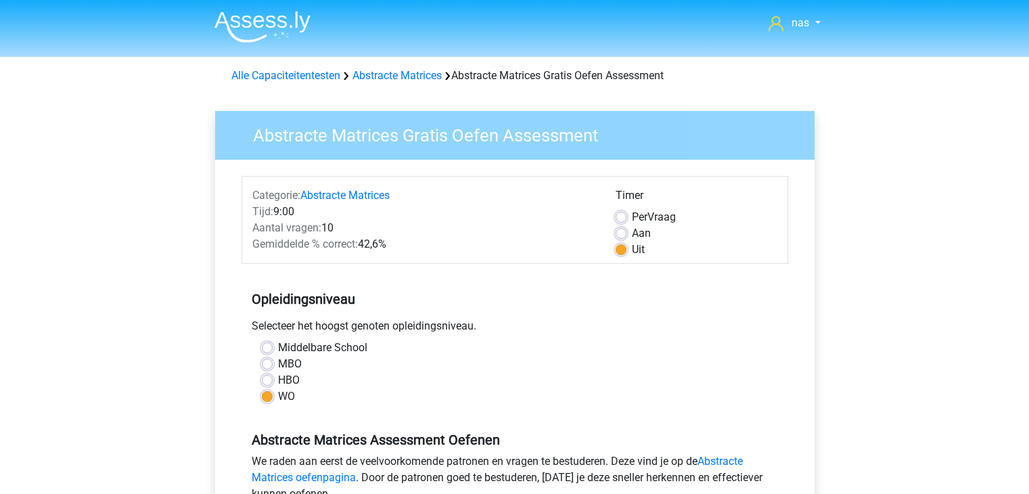
scroll to position [283, 0]
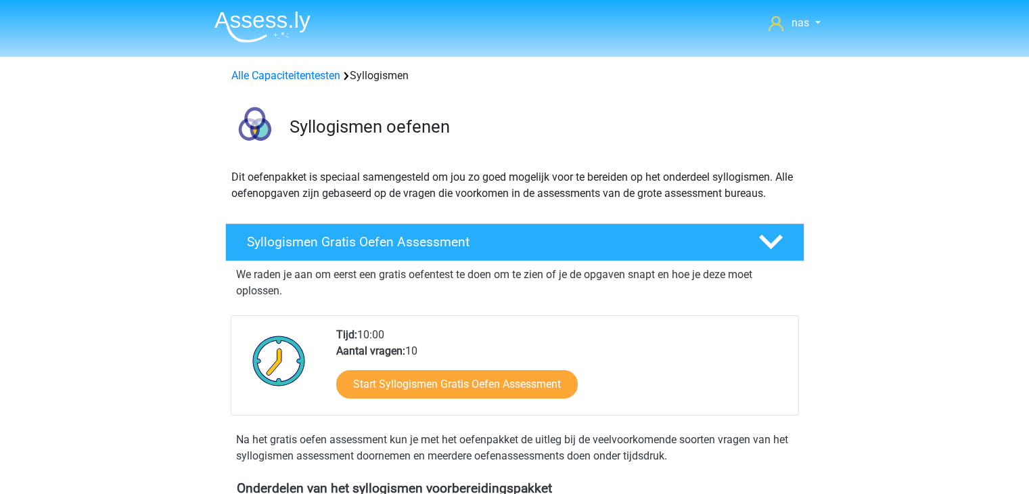
scroll to position [211, 0]
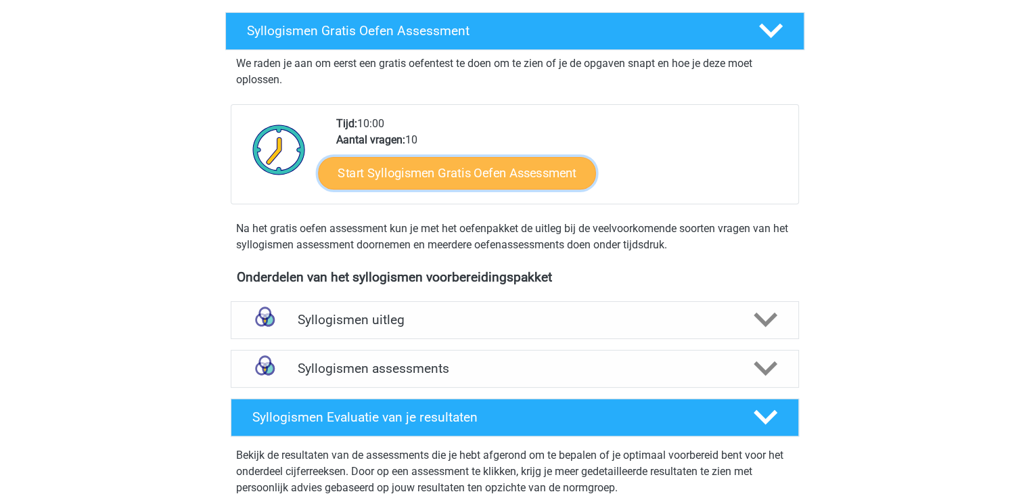
click at [455, 176] on link "Start Syllogismen Gratis Oefen Assessment" at bounding box center [457, 172] width 278 height 32
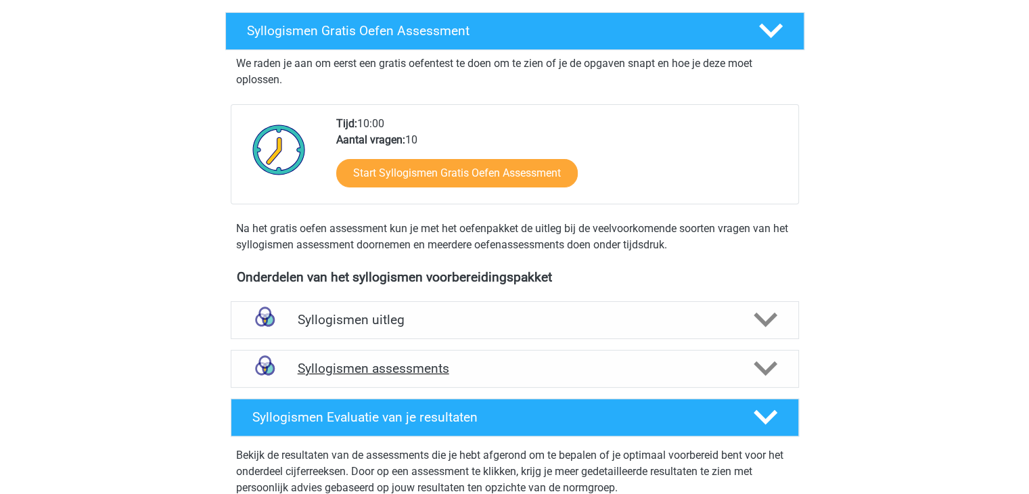
click at [536, 373] on h4 "Syllogismen assessments" at bounding box center [515, 369] width 434 height 16
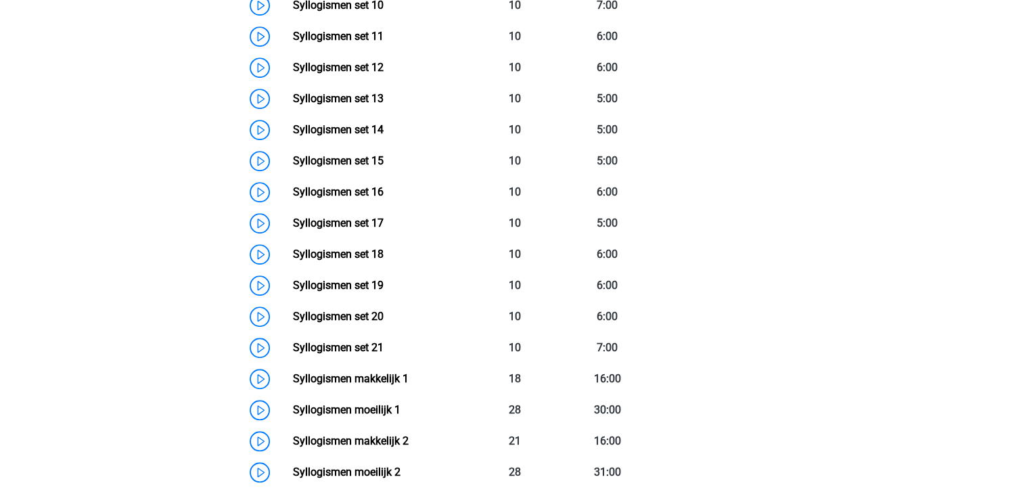
scroll to position [1155, 0]
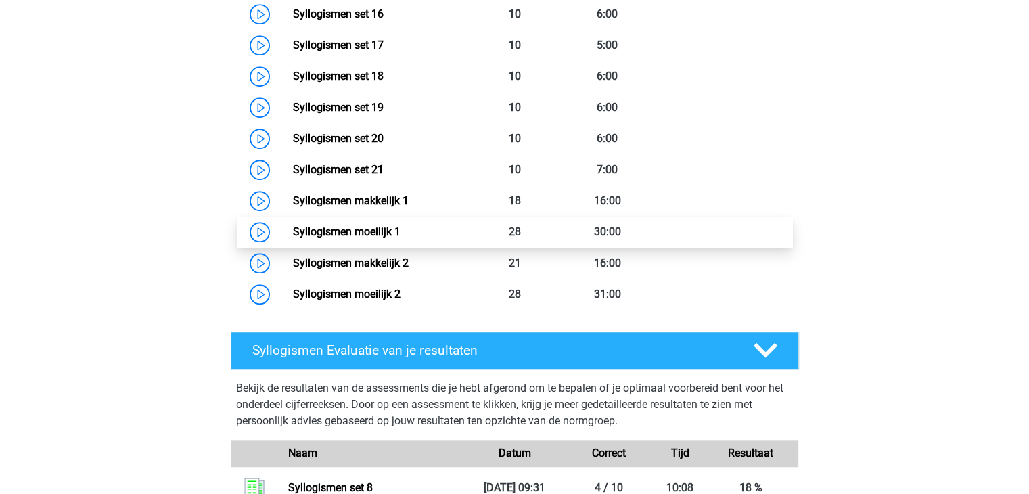
click at [401, 238] on link "Syllogismen moeilijk 1" at bounding box center [347, 231] width 108 height 13
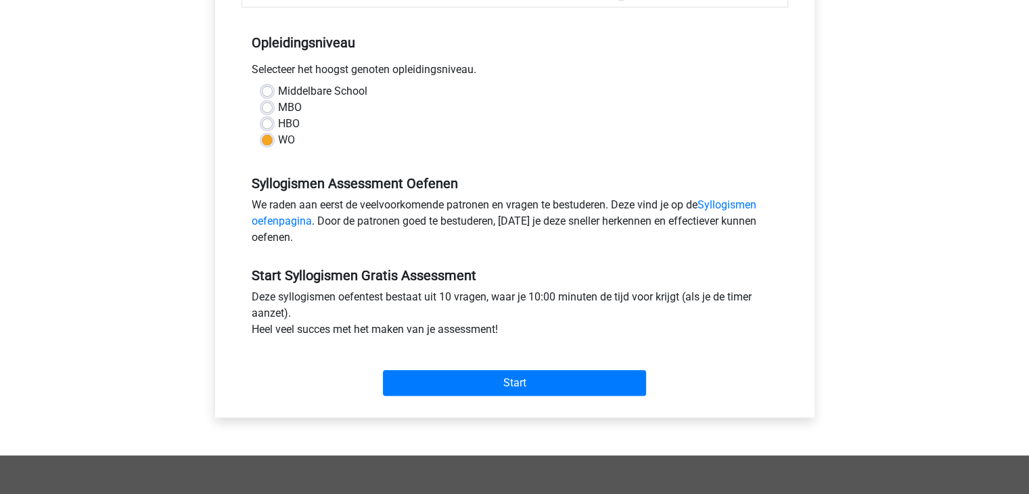
scroll to position [257, 0]
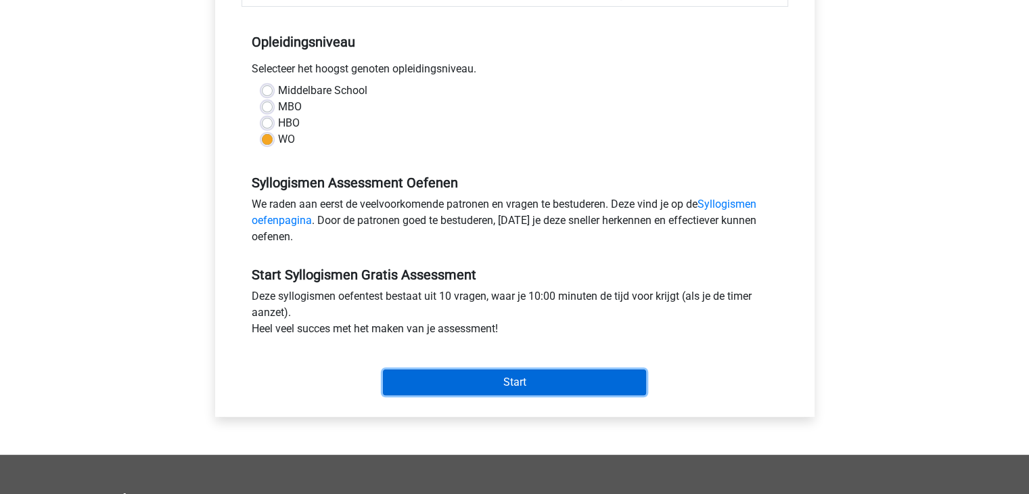
click at [537, 372] on input "Start" at bounding box center [514, 382] width 263 height 26
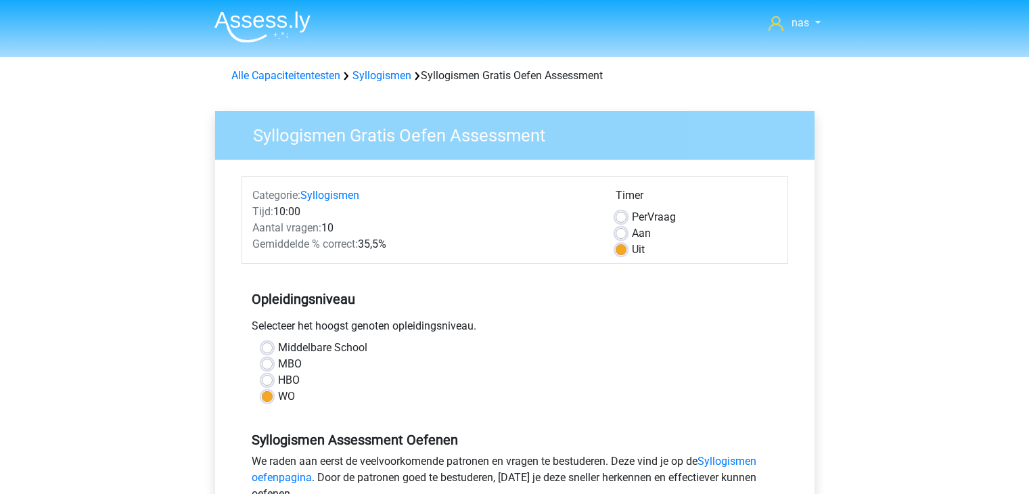
scroll to position [257, 0]
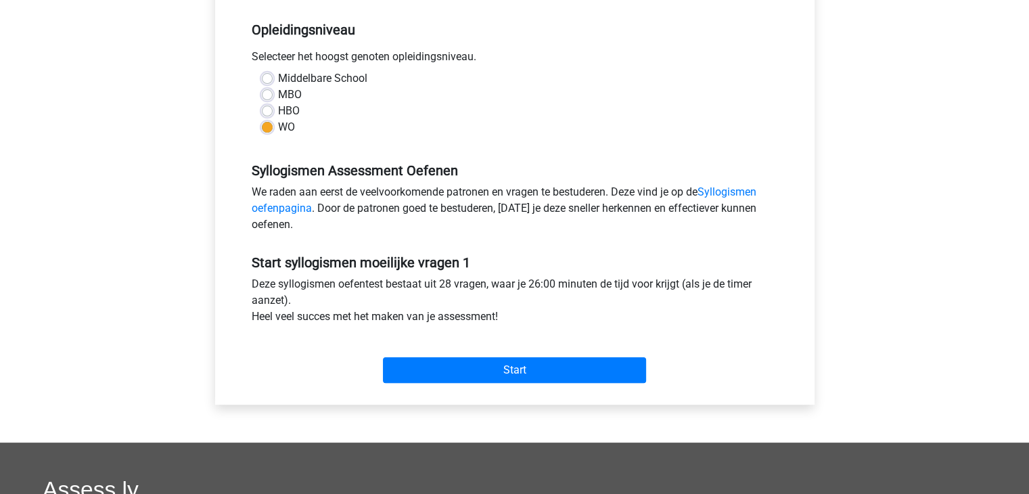
click at [272, 110] on div "HBO" at bounding box center [515, 111] width 506 height 16
click at [278, 109] on label "HBO" at bounding box center [289, 111] width 22 height 16
click at [269, 109] on input "HBO" at bounding box center [267, 110] width 11 height 14
radio input "true"
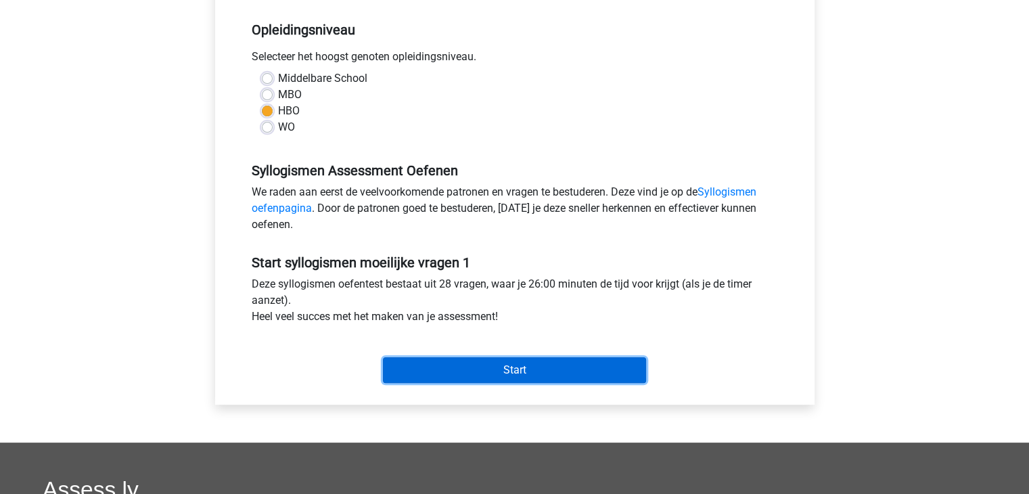
click at [516, 374] on input "Start" at bounding box center [514, 370] width 263 height 26
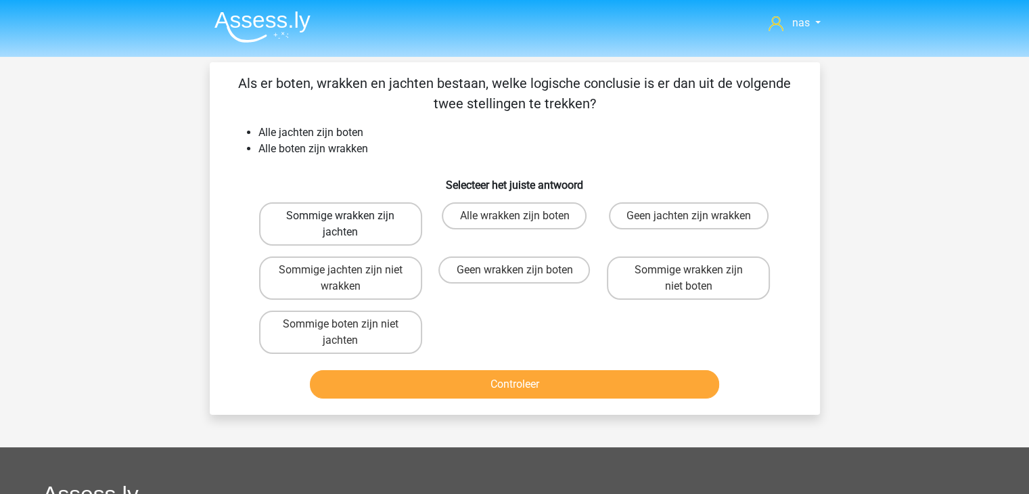
click at [351, 220] on label "Sommige wrakken zijn jachten" at bounding box center [340, 223] width 163 height 43
click at [349, 220] on input "Sommige wrakken zijn jachten" at bounding box center [344, 220] width 9 height 9
radio input "true"
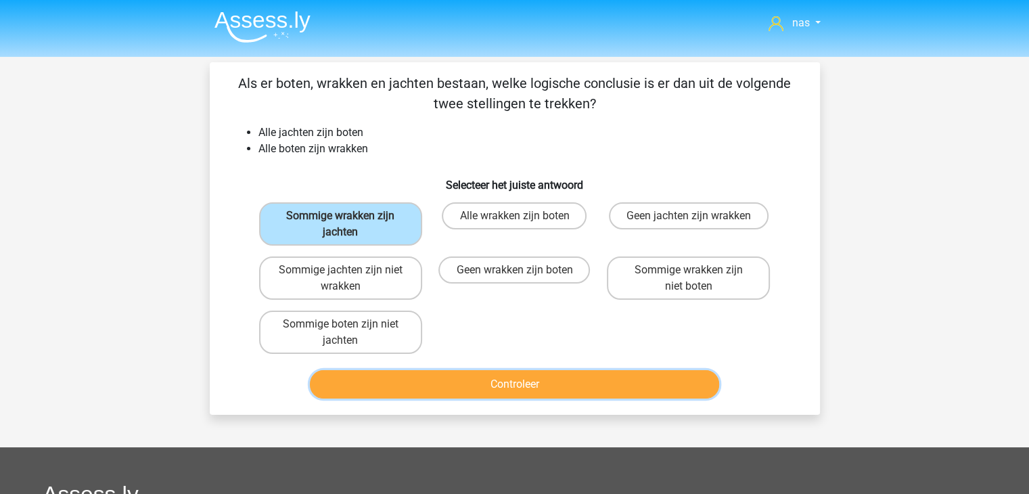
click at [507, 388] on button "Controleer" at bounding box center [514, 384] width 409 height 28
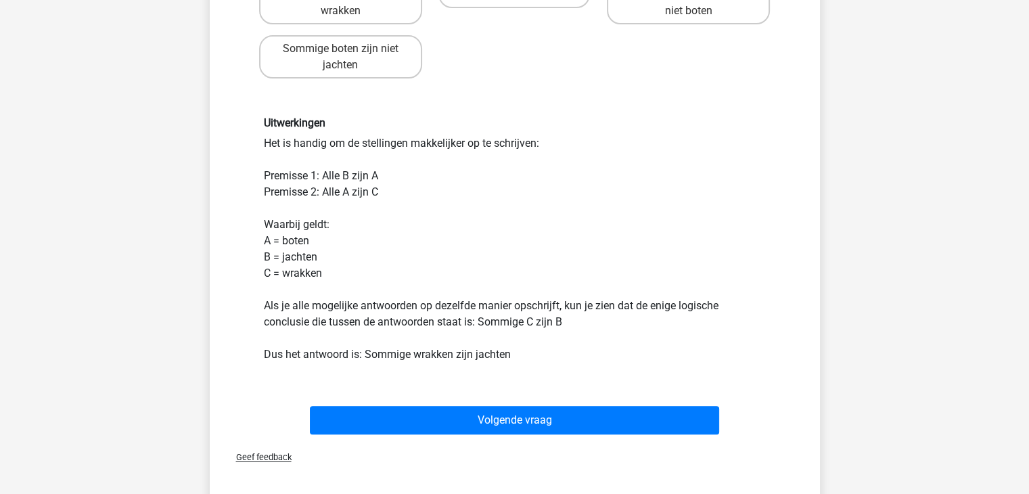
scroll to position [310, 0]
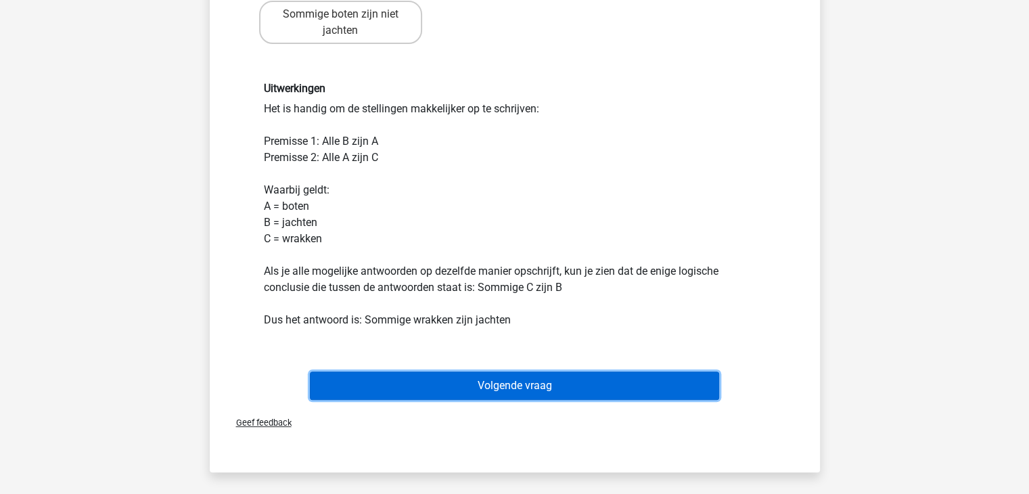
click at [516, 388] on button "Volgende vraag" at bounding box center [514, 386] width 409 height 28
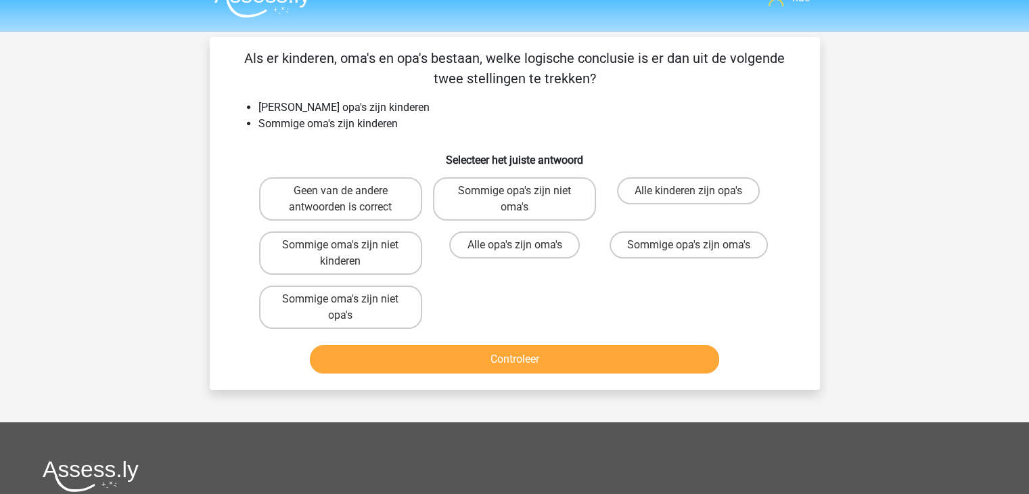
scroll to position [23, 0]
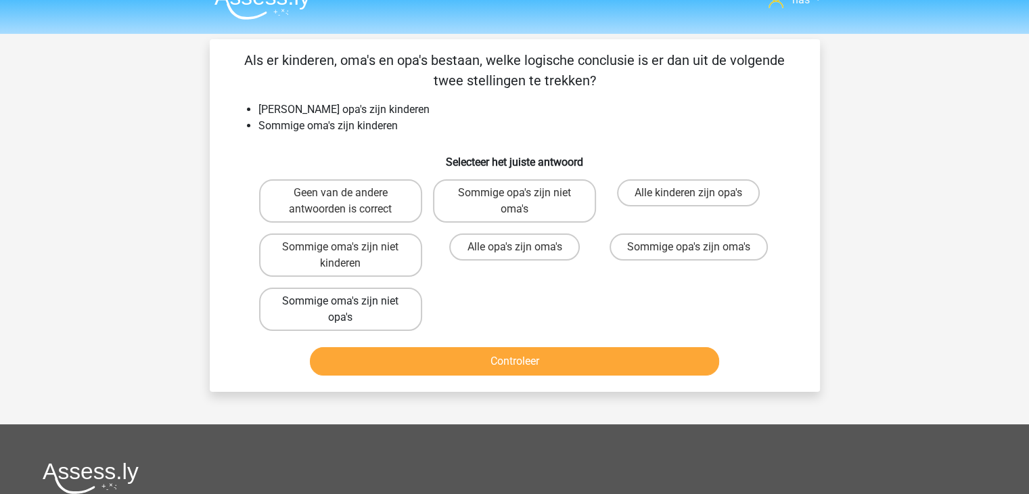
click at [393, 307] on label "Sommige oma's zijn niet opa's" at bounding box center [340, 309] width 163 height 43
click at [349, 307] on input "Sommige oma's zijn niet opa's" at bounding box center [344, 305] width 9 height 9
radio input "true"
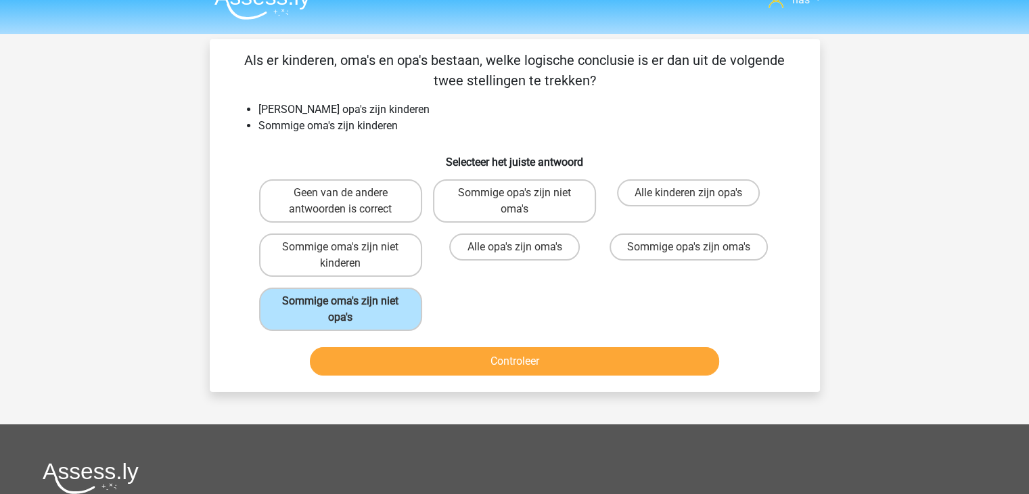
click at [347, 200] on input "Geen van de andere antwoorden is correct" at bounding box center [344, 197] width 9 height 9
radio input "true"
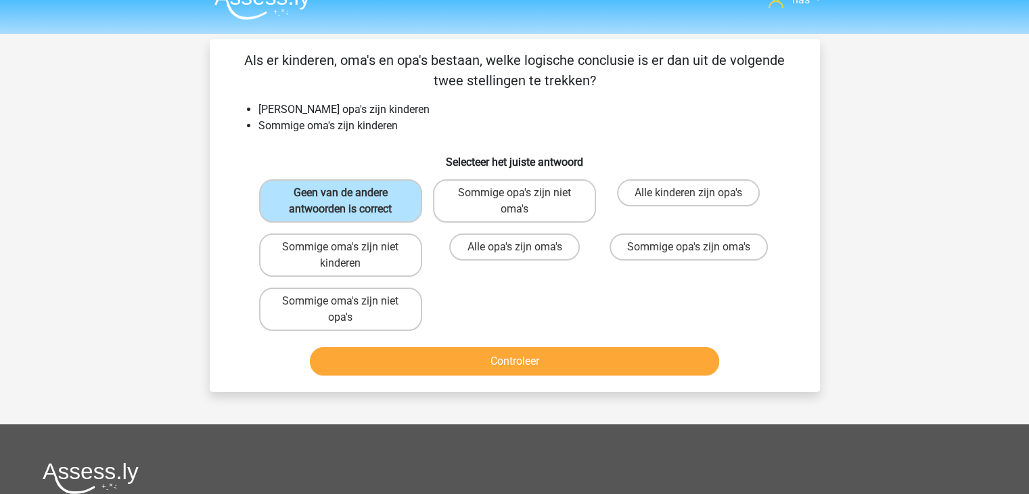
click at [526, 374] on div "Controleer" at bounding box center [515, 364] width 522 height 34
click at [375, 254] on label "Sommige oma's zijn niet kinderen" at bounding box center [340, 254] width 163 height 43
click at [349, 254] on input "Sommige oma's zijn niet kinderen" at bounding box center [344, 251] width 9 height 9
radio input "true"
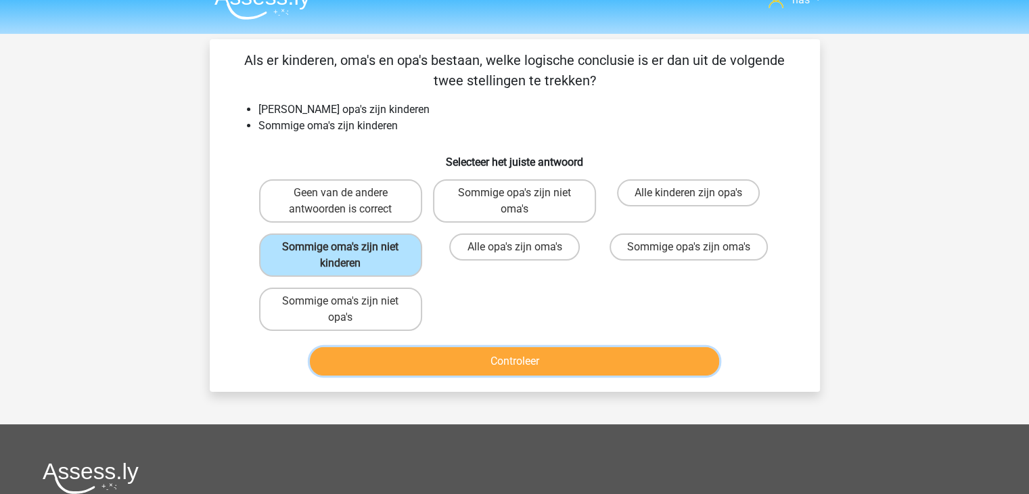
click at [491, 355] on button "Controleer" at bounding box center [514, 361] width 409 height 28
